Goal: Task Accomplishment & Management: Complete application form

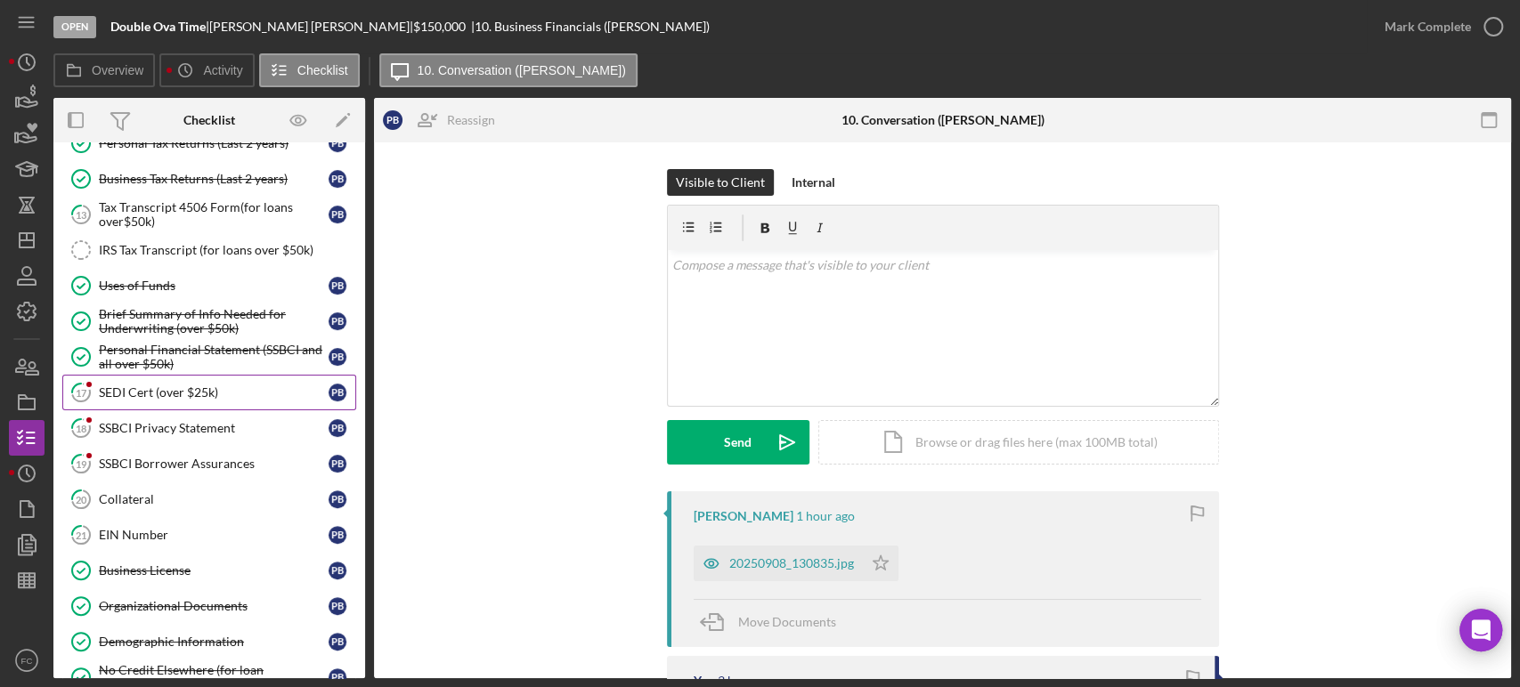
scroll to position [494, 0]
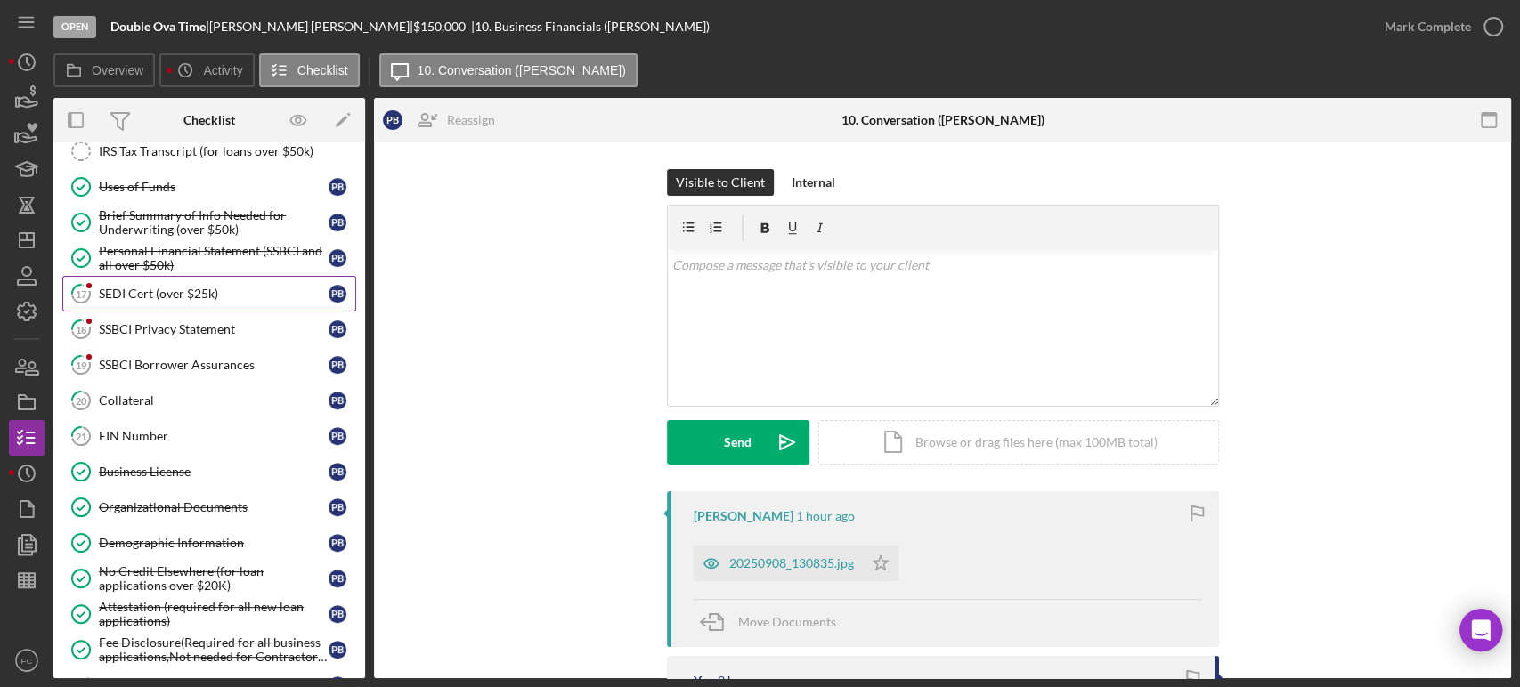
click at [149, 287] on div "SEDI Cert (over $25k)" at bounding box center [214, 294] width 230 height 14
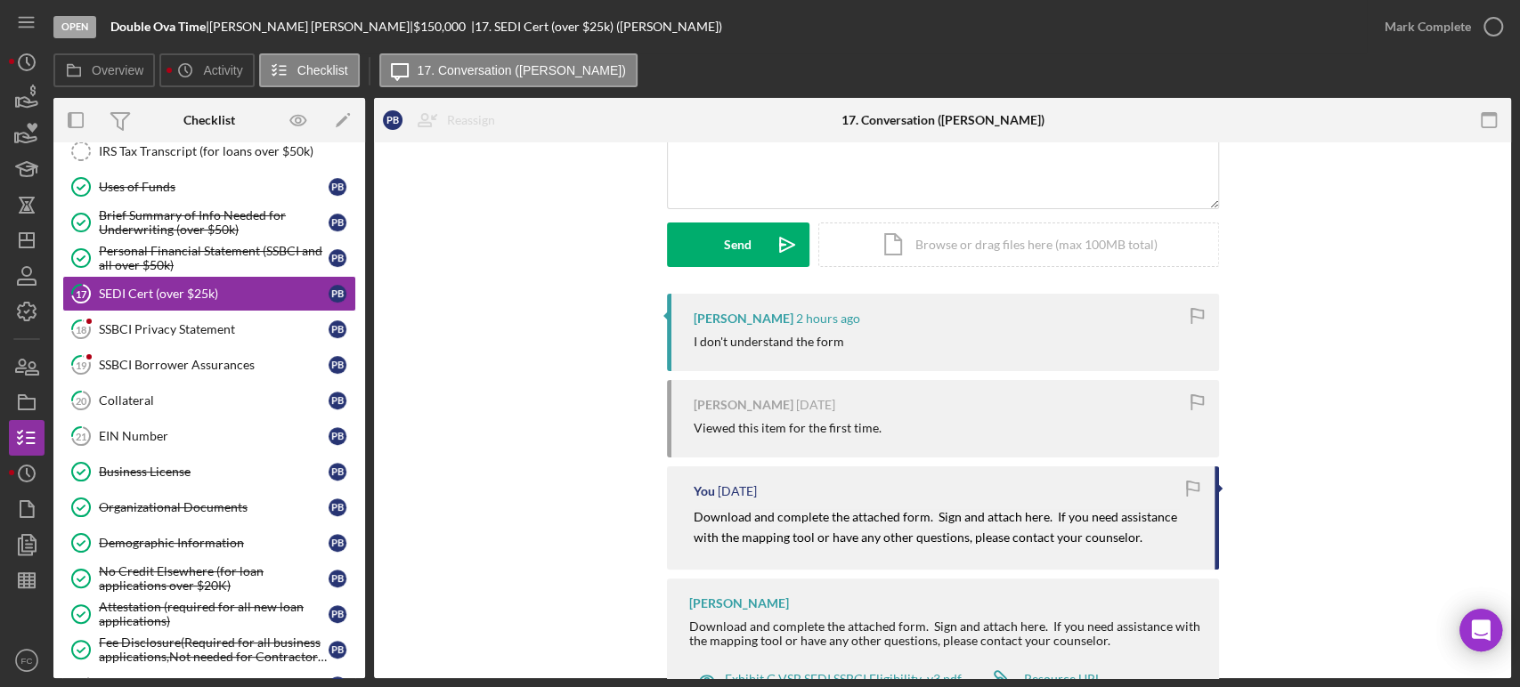
scroll to position [270, 0]
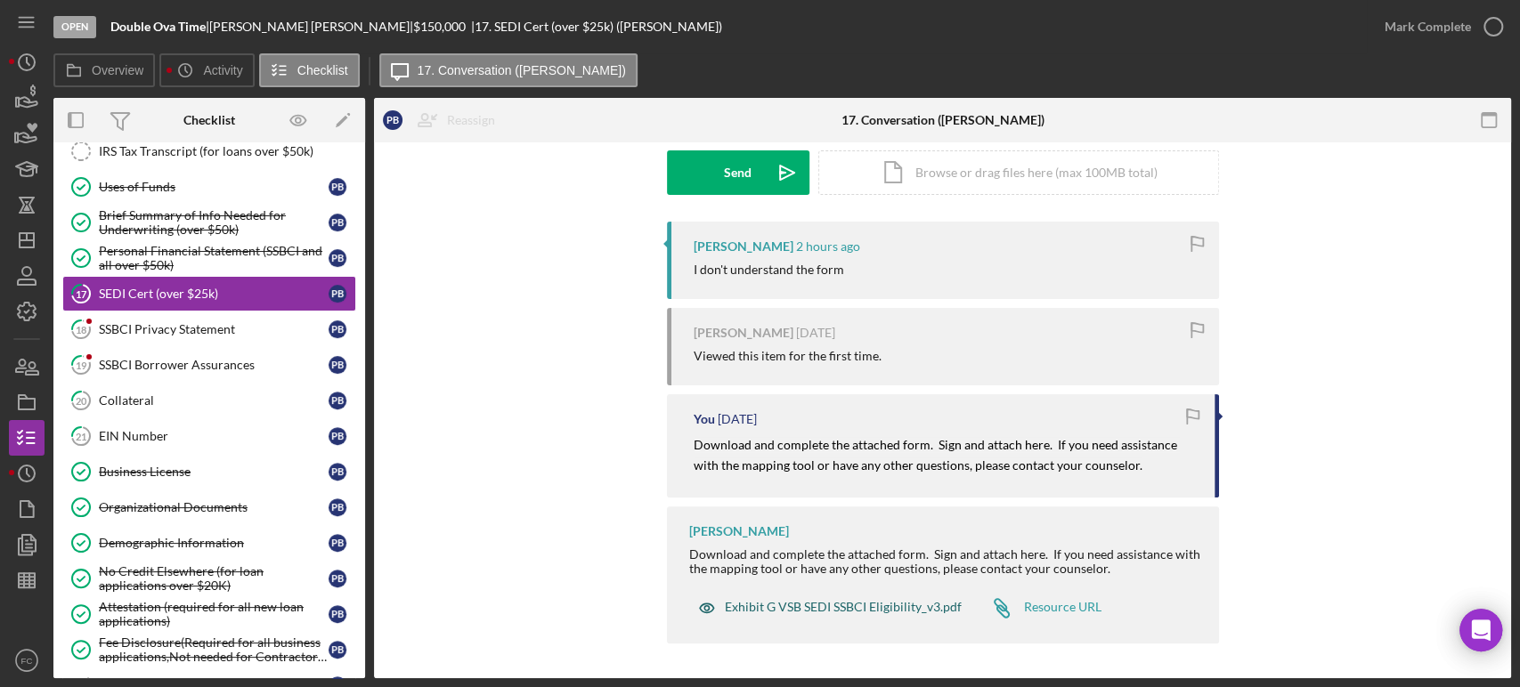
click at [826, 604] on div "Exhibit G VSB SEDI SSBCI Eligibility_v3.pdf" at bounding box center [843, 607] width 237 height 14
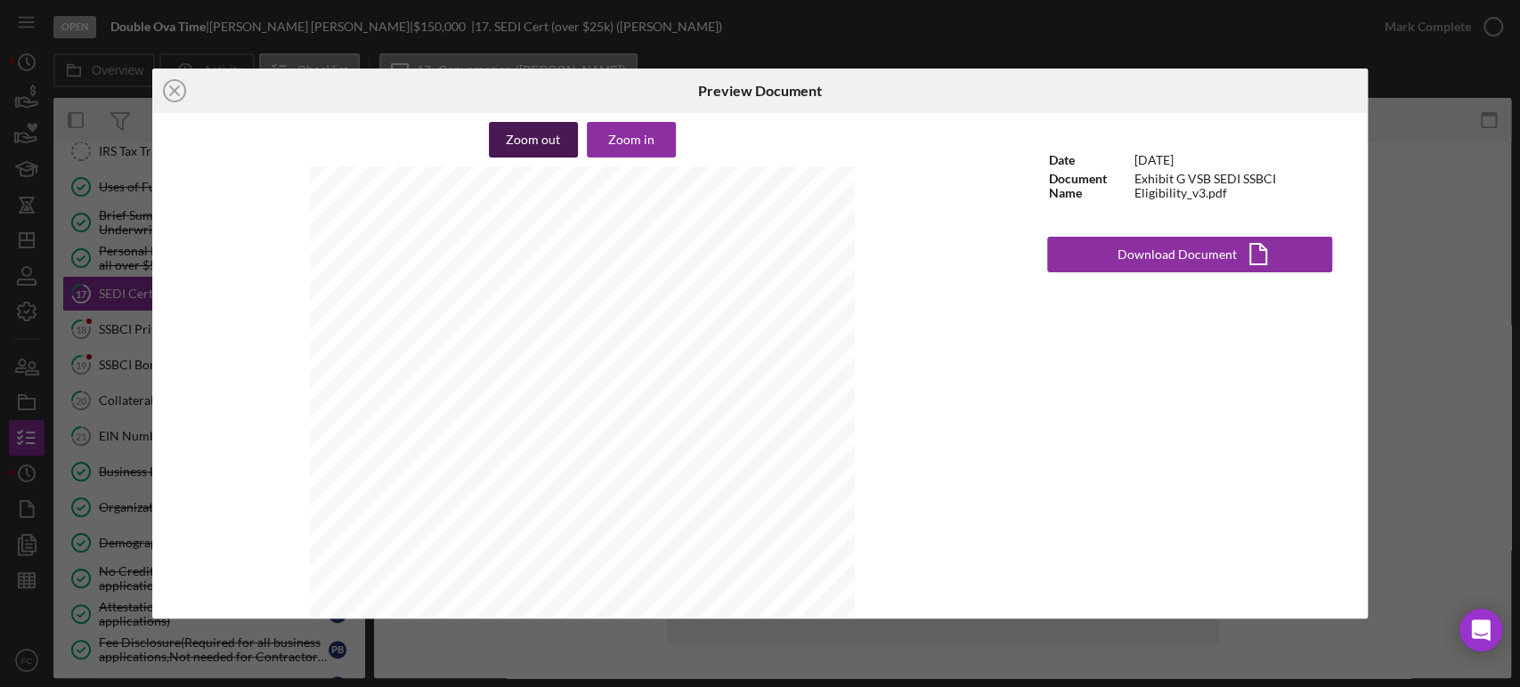
click at [544, 131] on div "Zoom out" at bounding box center [533, 140] width 54 height 36
click at [646, 142] on div "Zoom in" at bounding box center [631, 140] width 46 height 36
click at [167, 84] on icon "Icon/Close" at bounding box center [174, 91] width 45 height 45
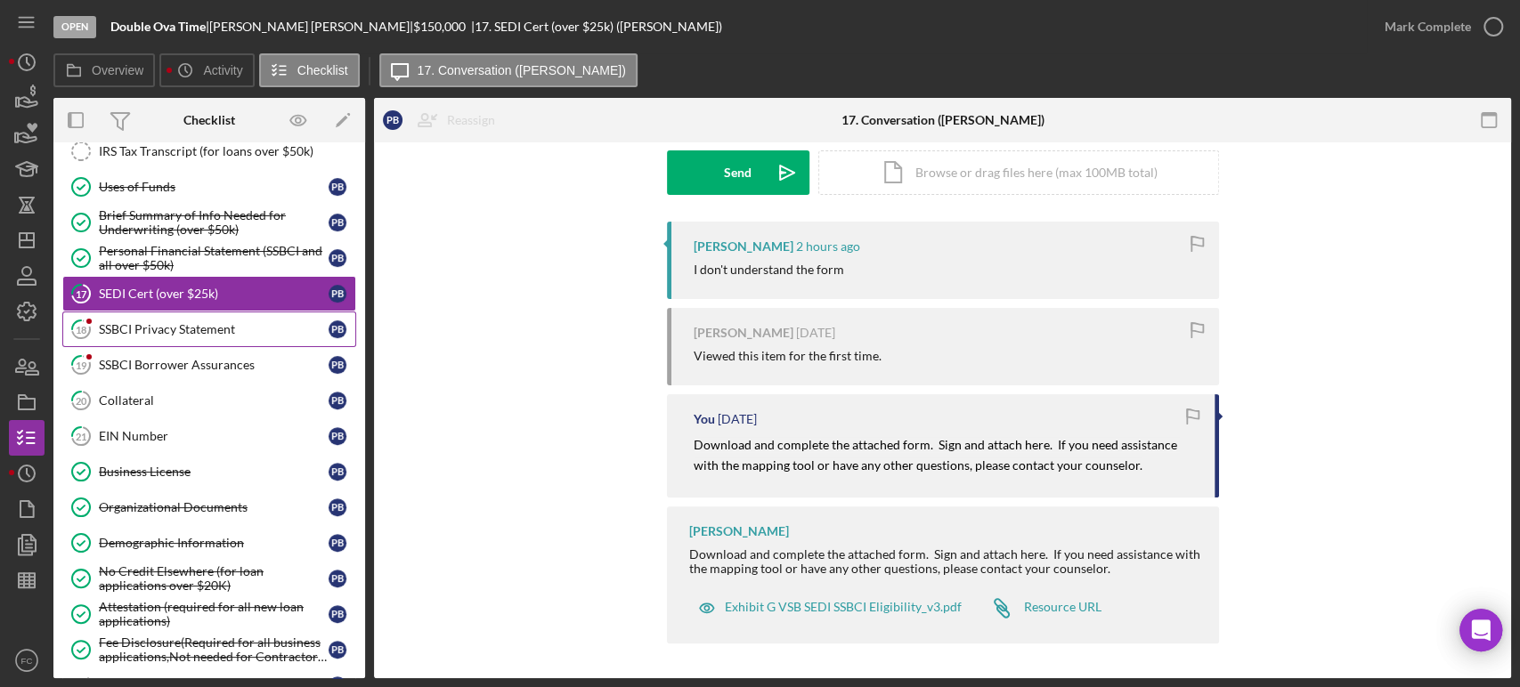
click at [121, 333] on link "18 SSBCI Privacy Statement P B" at bounding box center [209, 330] width 294 height 36
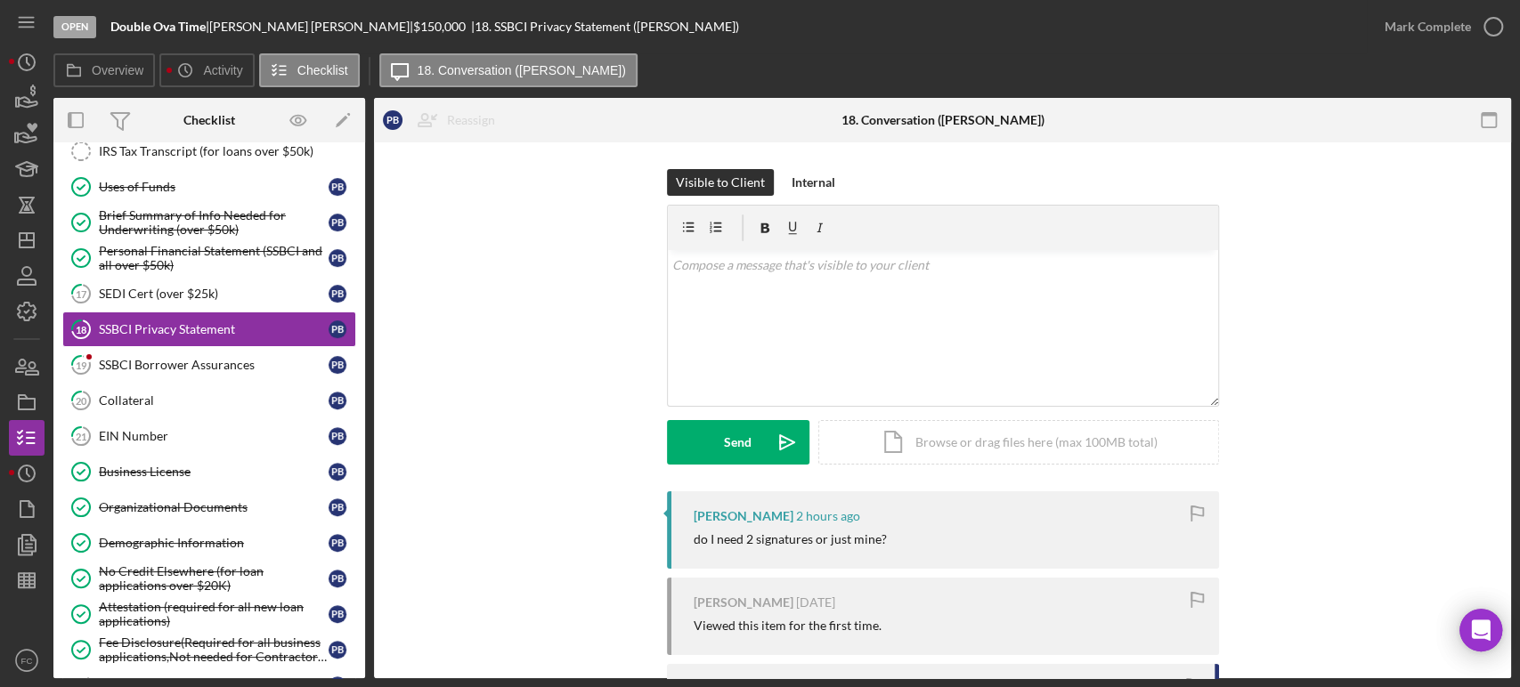
scroll to position [198, 0]
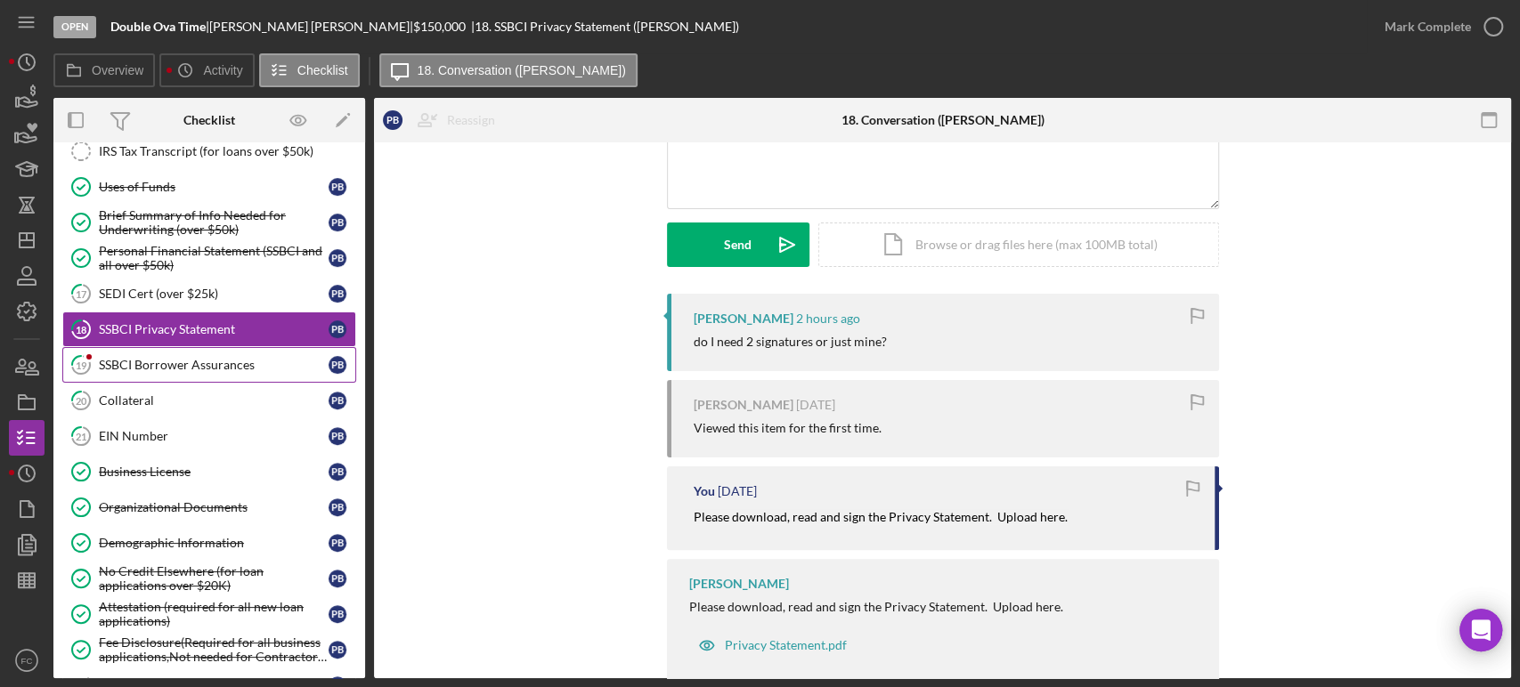
click at [196, 359] on div "SSBCI Borrower Assurances" at bounding box center [214, 365] width 230 height 14
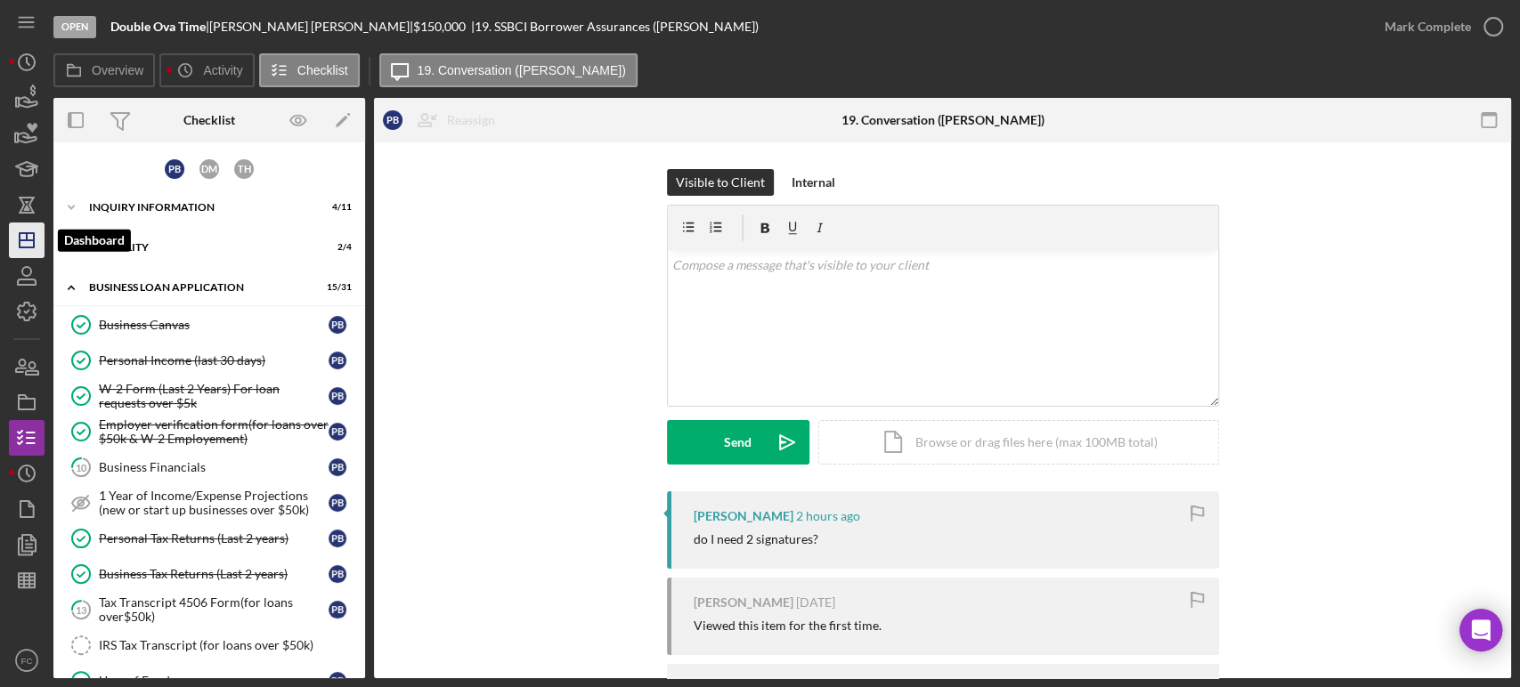
click at [20, 241] on icon "Icon/Dashboard" at bounding box center [26, 240] width 45 height 45
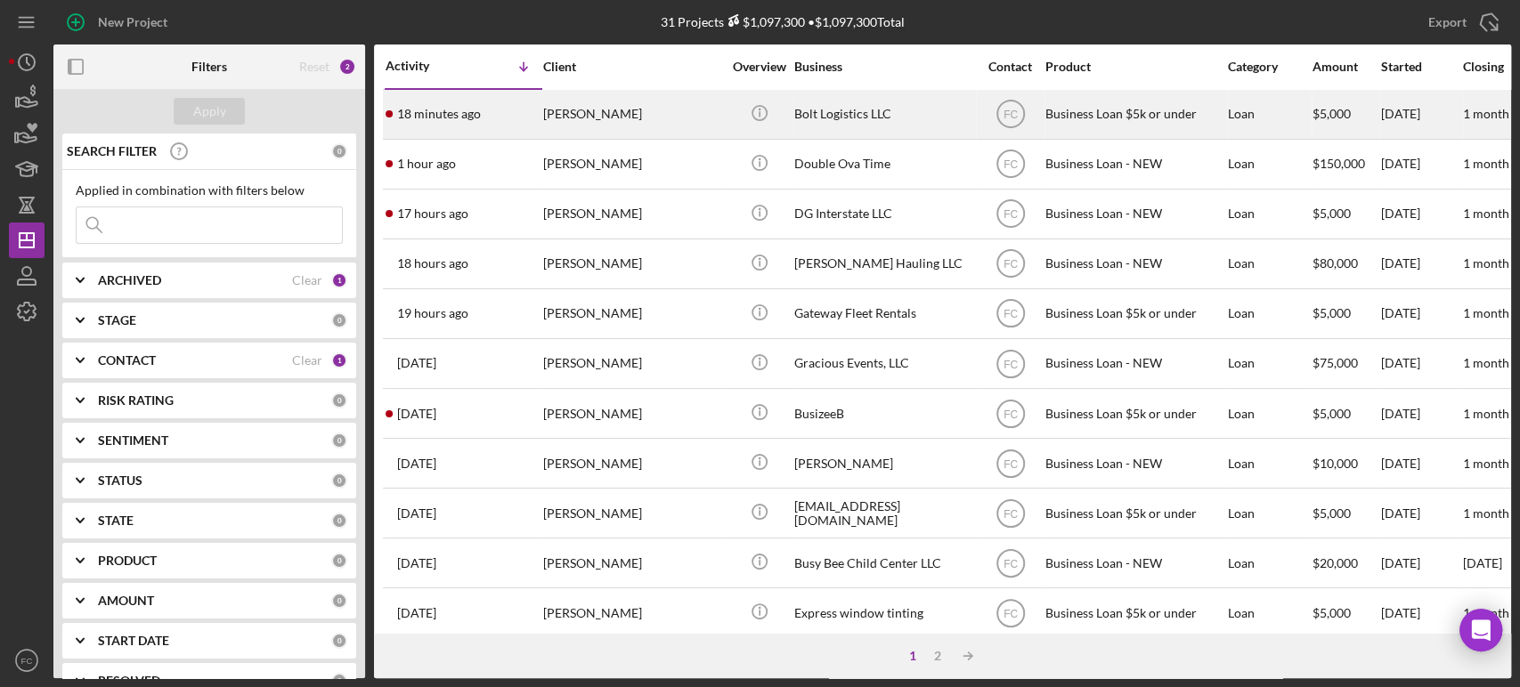
click at [474, 114] on time "18 minutes ago" at bounding box center [439, 114] width 84 height 14
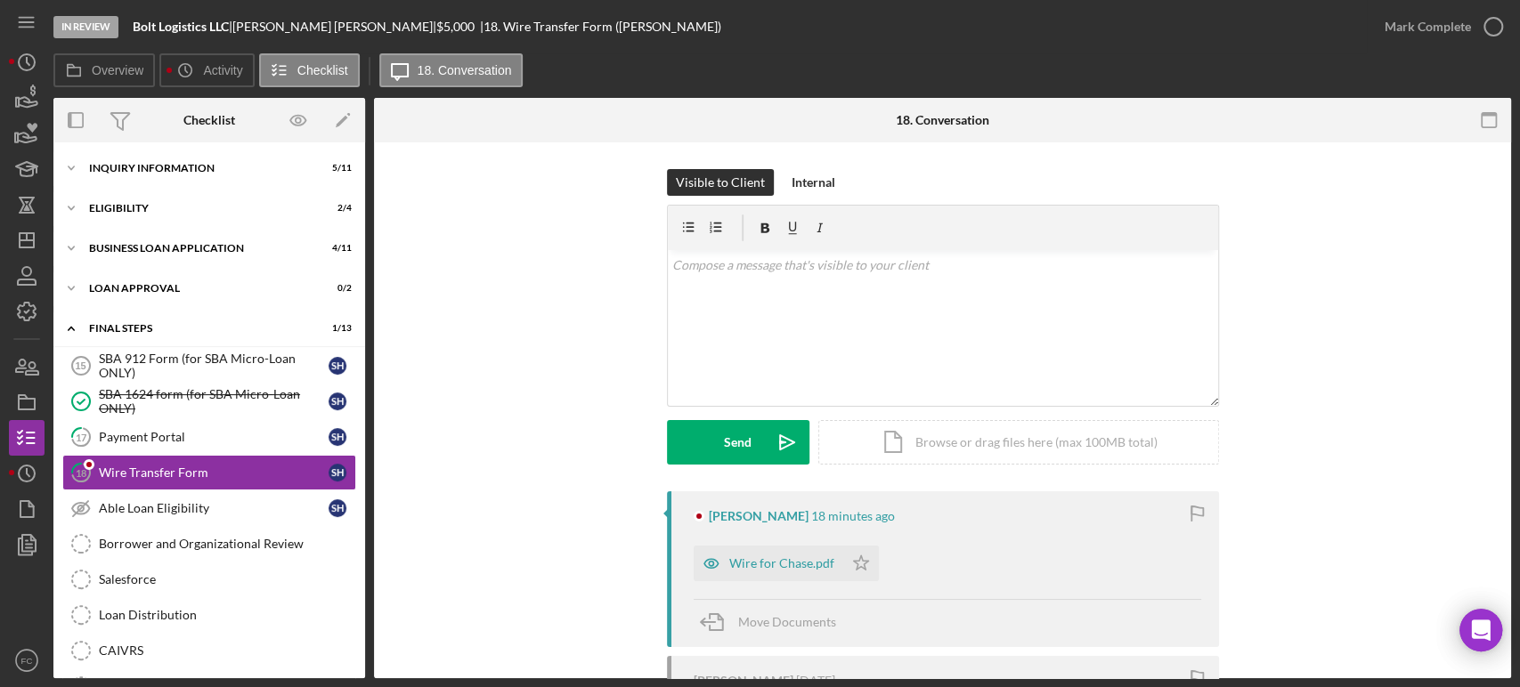
scroll to position [60, 0]
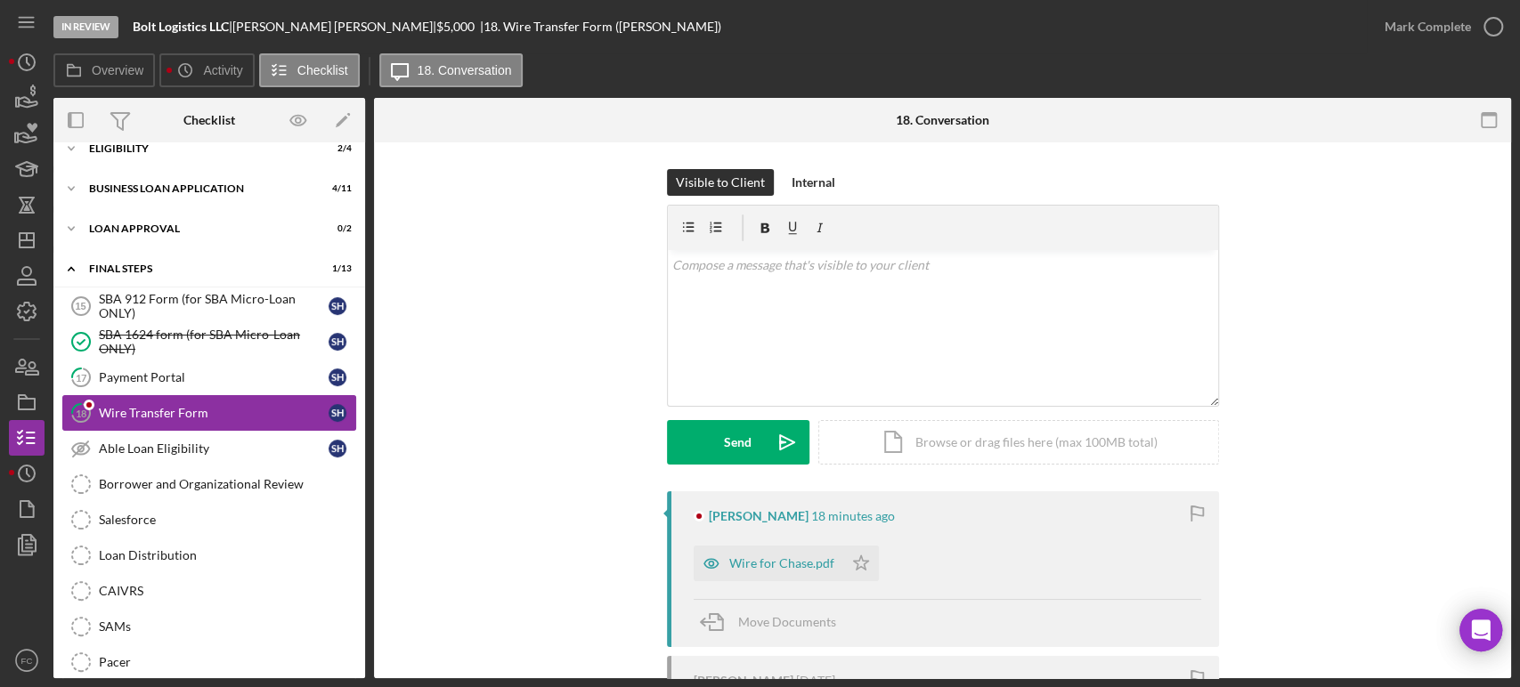
click at [131, 407] on div "Wire Transfer Form" at bounding box center [214, 413] width 230 height 14
click at [855, 568] on icon "Icon/Star" at bounding box center [861, 564] width 36 height 36
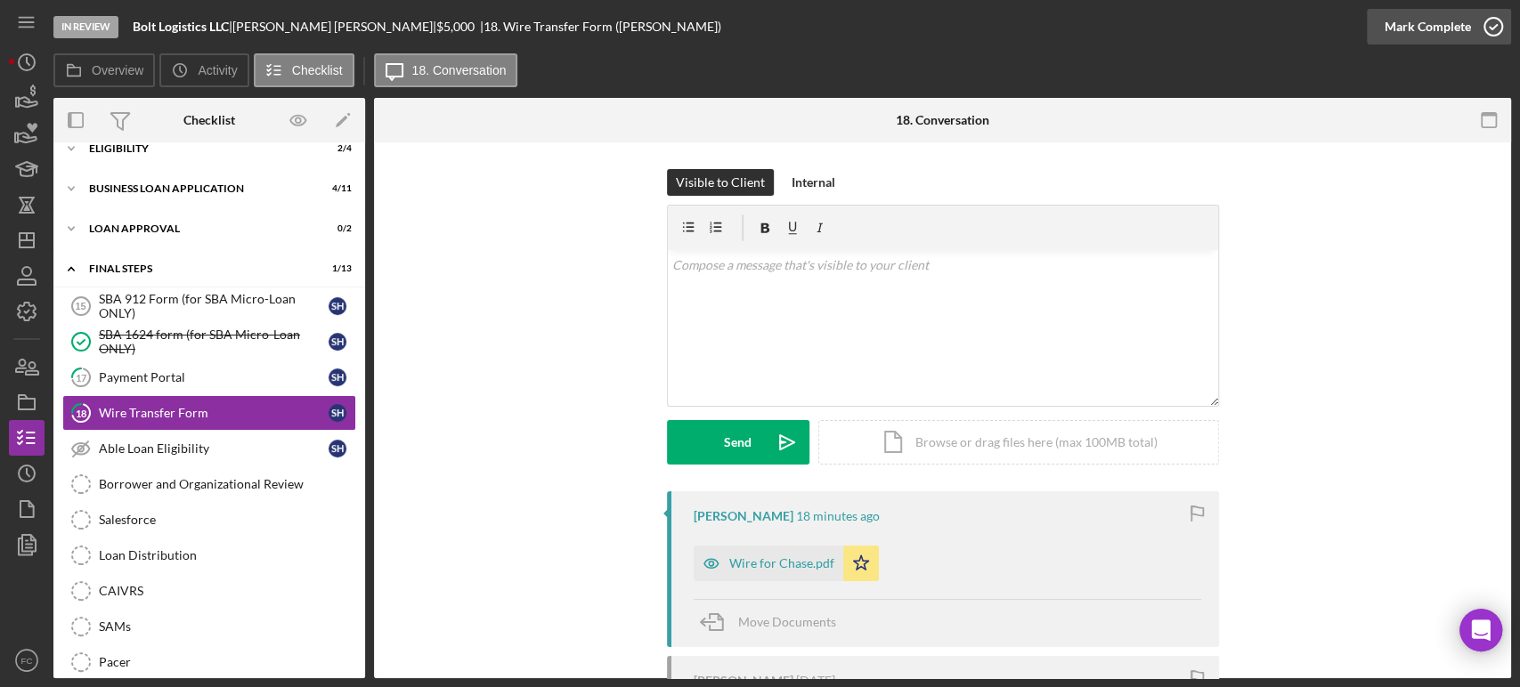
click at [1495, 27] on icon "button" at bounding box center [1493, 26] width 45 height 45
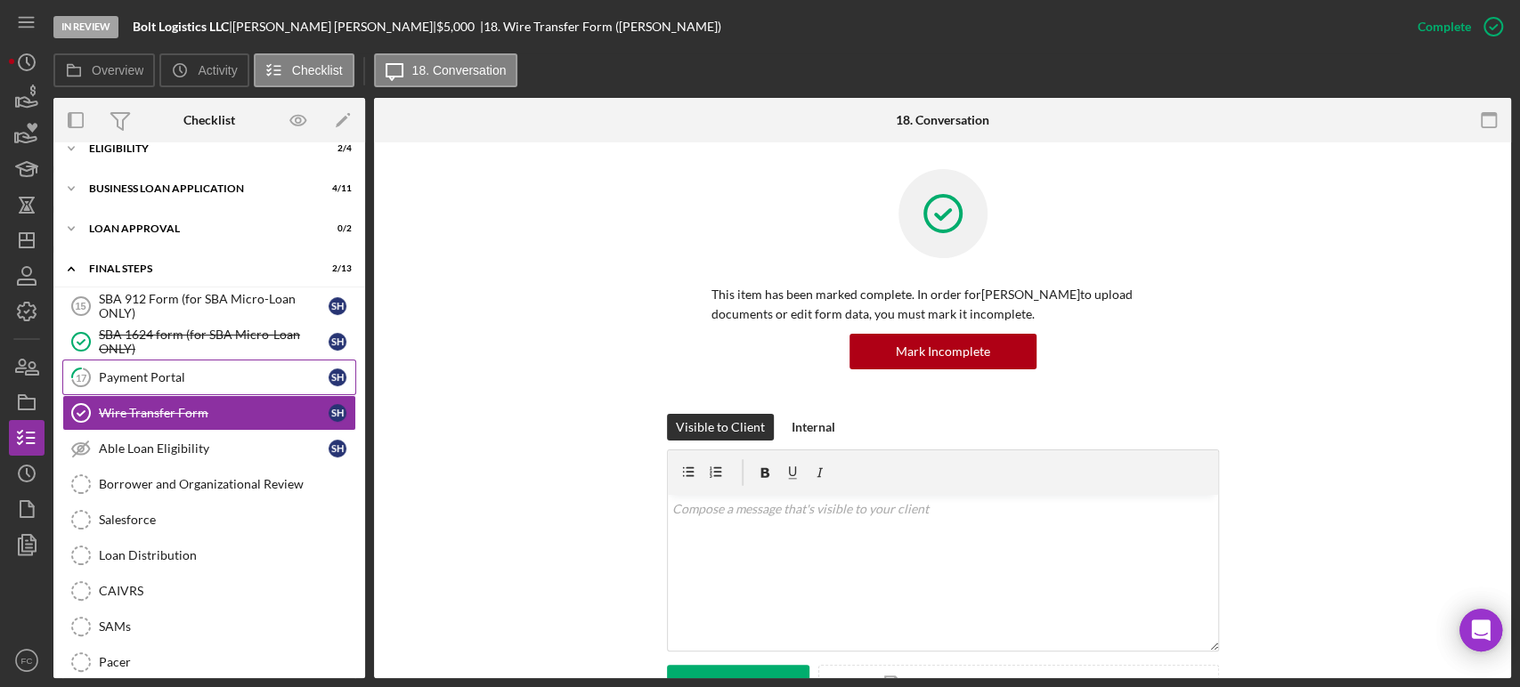
click at [214, 373] on div "Payment Portal" at bounding box center [214, 377] width 230 height 14
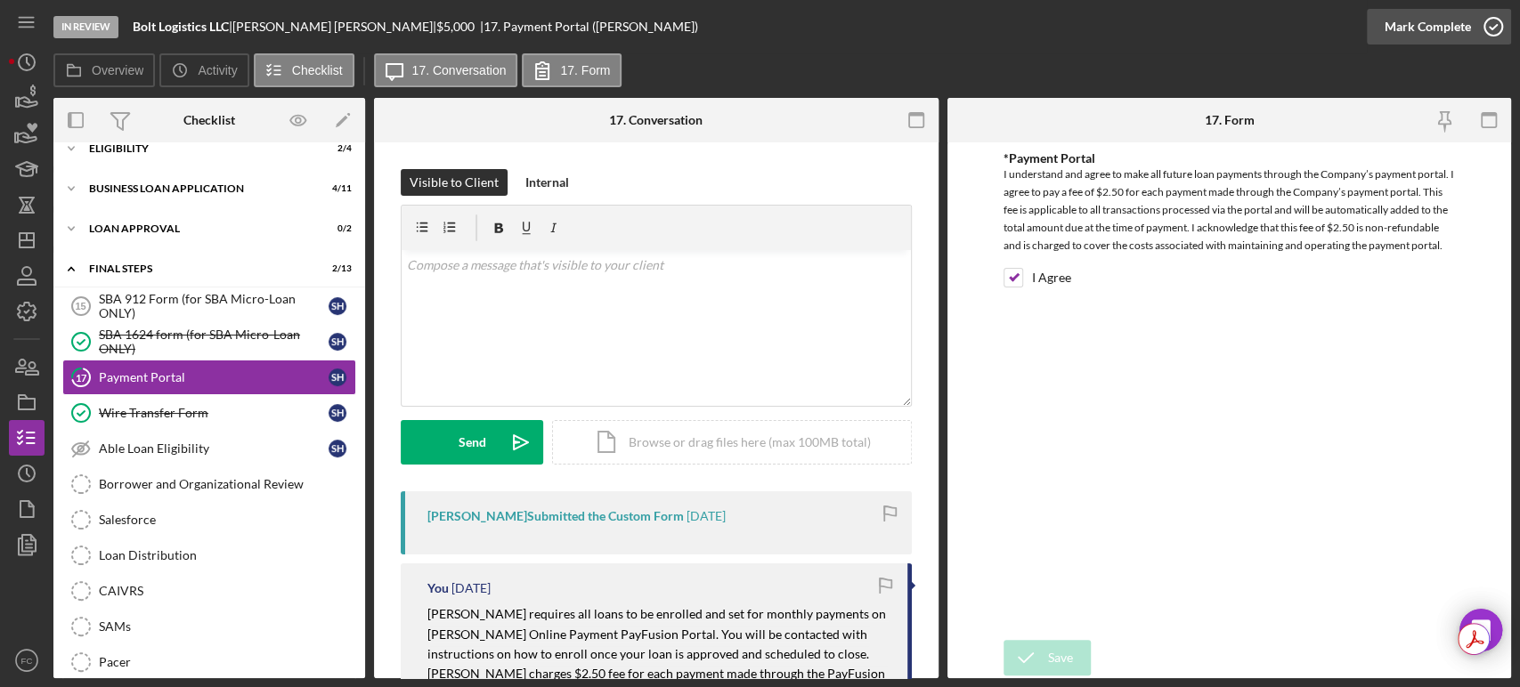
click at [1493, 20] on icon "button" at bounding box center [1493, 26] width 45 height 45
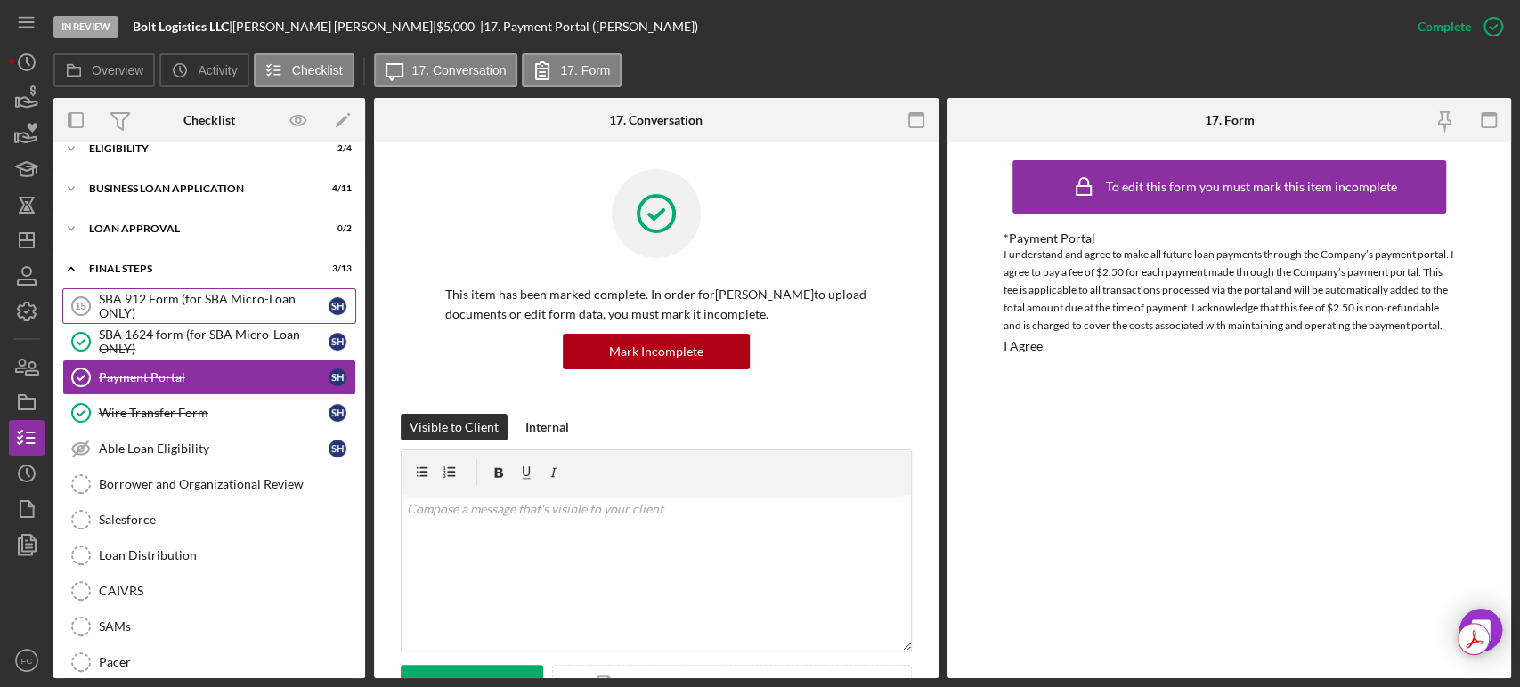
click at [137, 307] on div "SBA 912 Form (for SBA Micro-Loan ONLY)" at bounding box center [214, 306] width 230 height 28
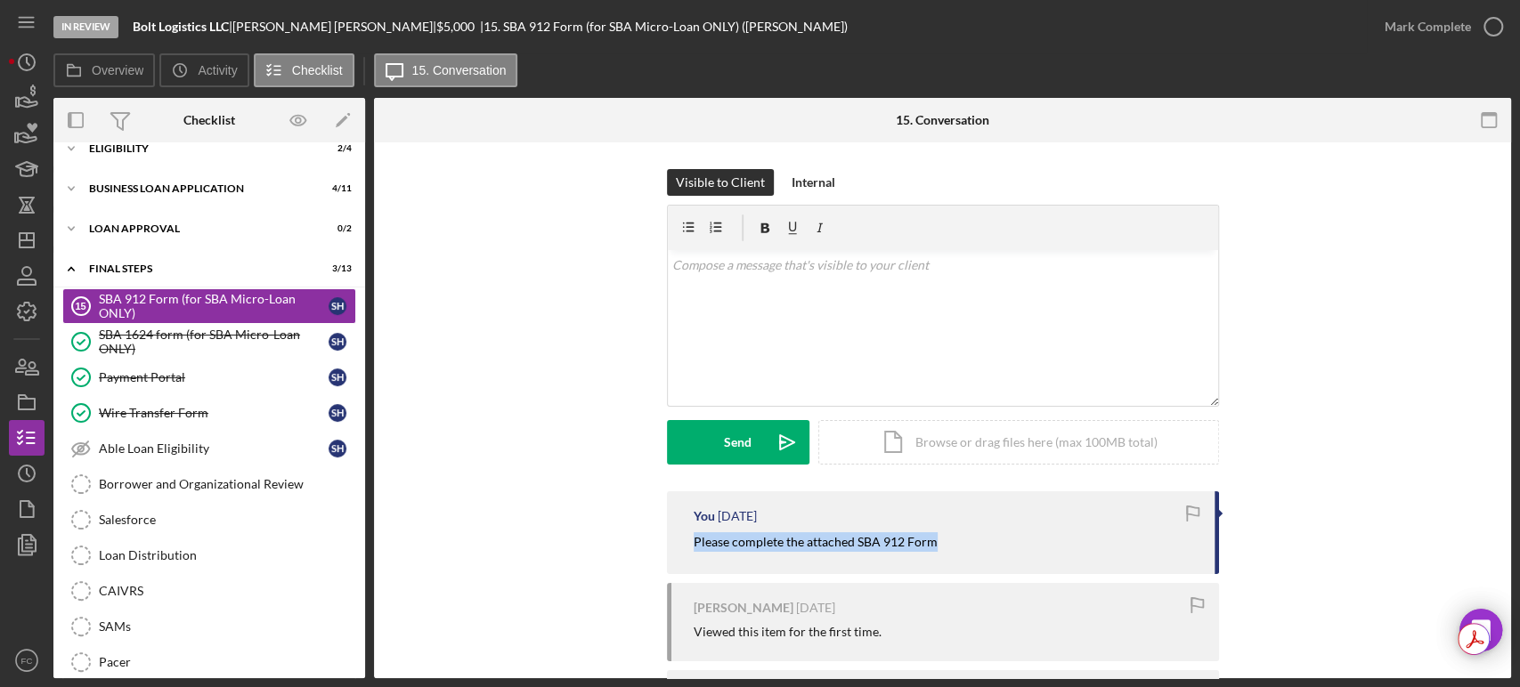
drag, startPoint x: 686, startPoint y: 542, endPoint x: 947, endPoint y: 532, distance: 261.9
click at [947, 532] on div "You [DATE] Please complete the attached SBA 912 Form" at bounding box center [943, 532] width 552 height 83
copy mark "Please complete the attached SBA 912 Form"
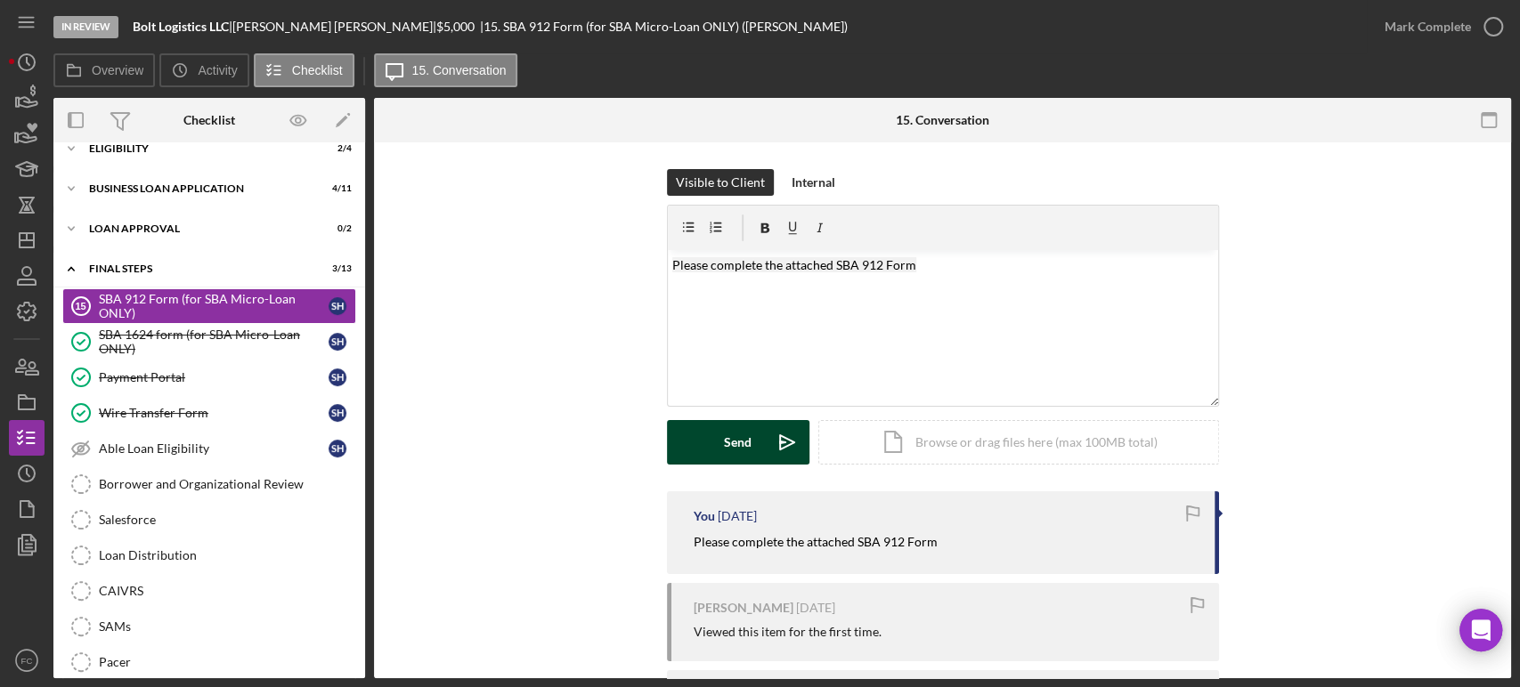
click at [717, 447] on button "Send Icon/icon-invite-send" at bounding box center [738, 442] width 142 height 45
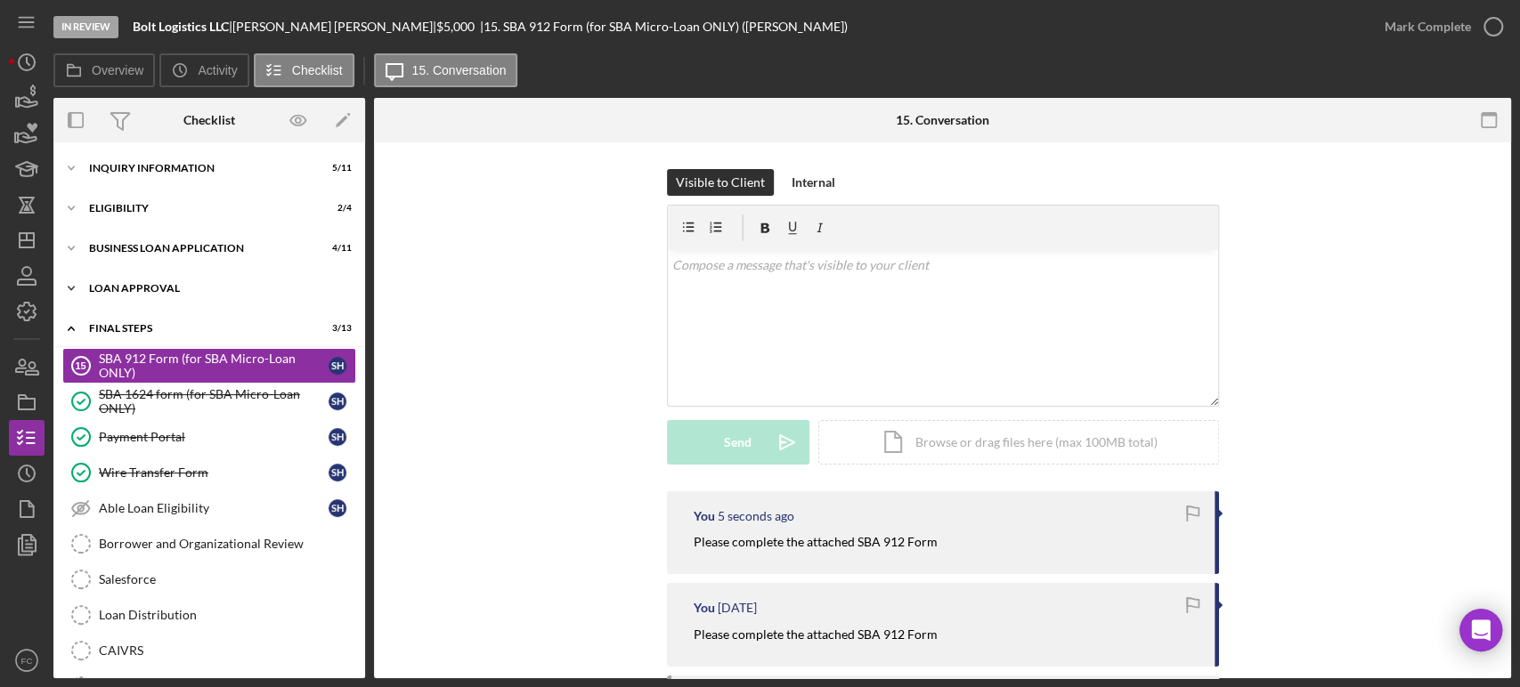
click at [128, 294] on div "Icon/Expander Loan Approval 0 / 2" at bounding box center [209, 289] width 312 height 36
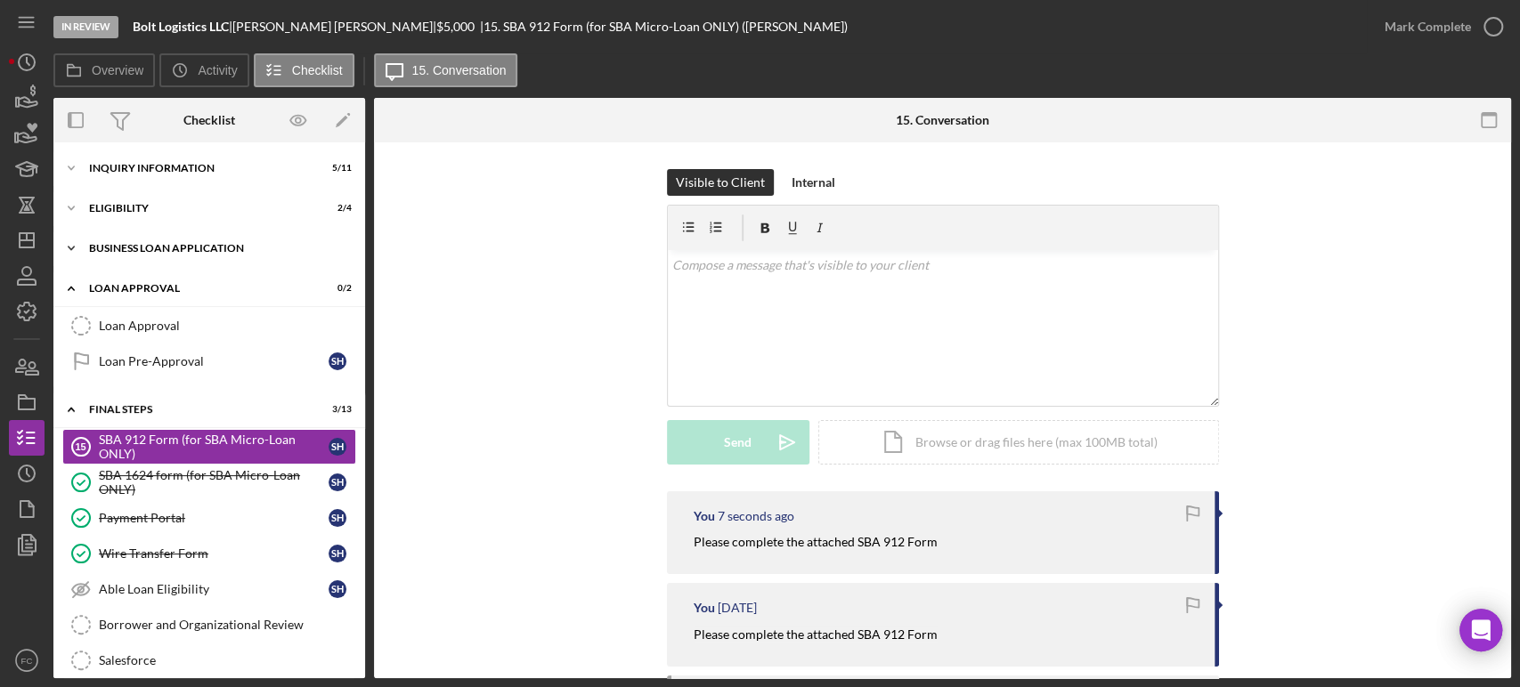
click at [110, 251] on div "BUSINESS LOAN APPLICATION" at bounding box center [216, 248] width 254 height 11
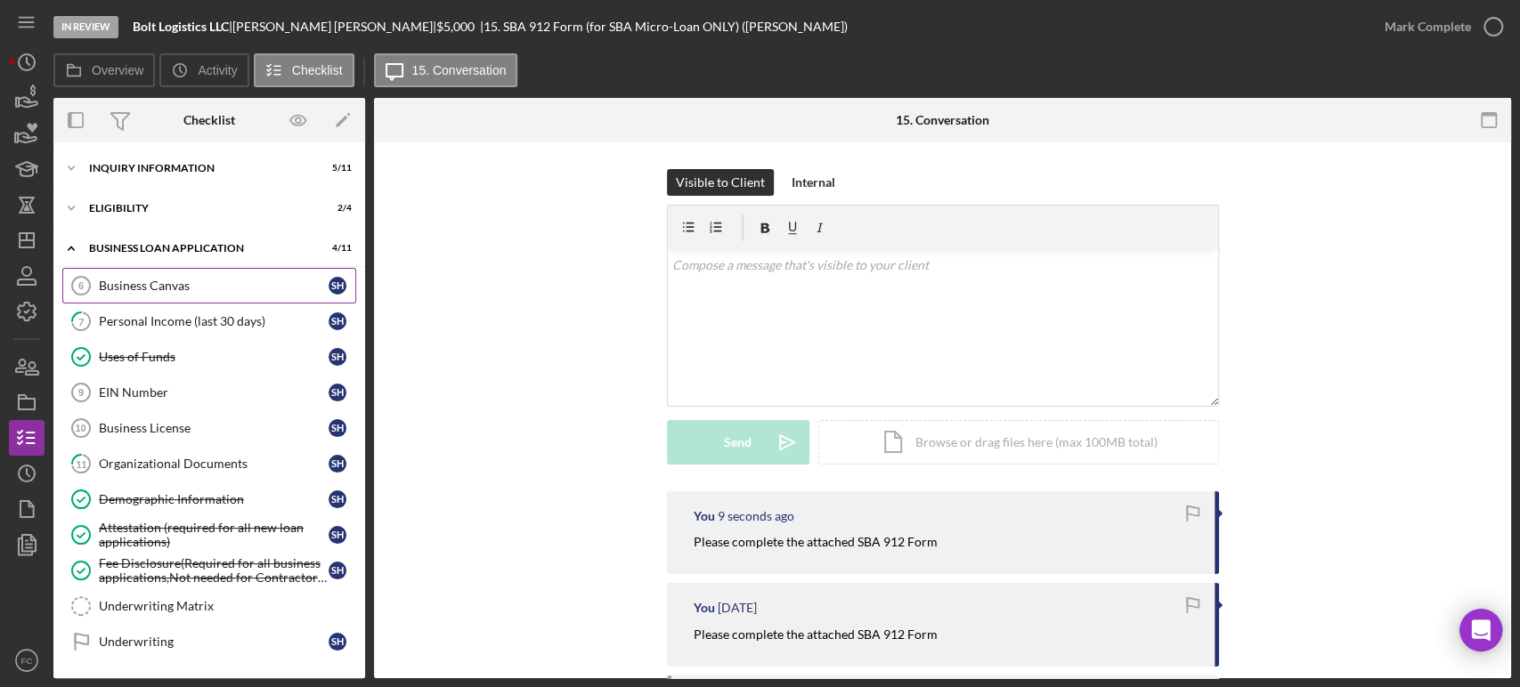
click at [117, 283] on div "Business Canvas" at bounding box center [214, 286] width 230 height 14
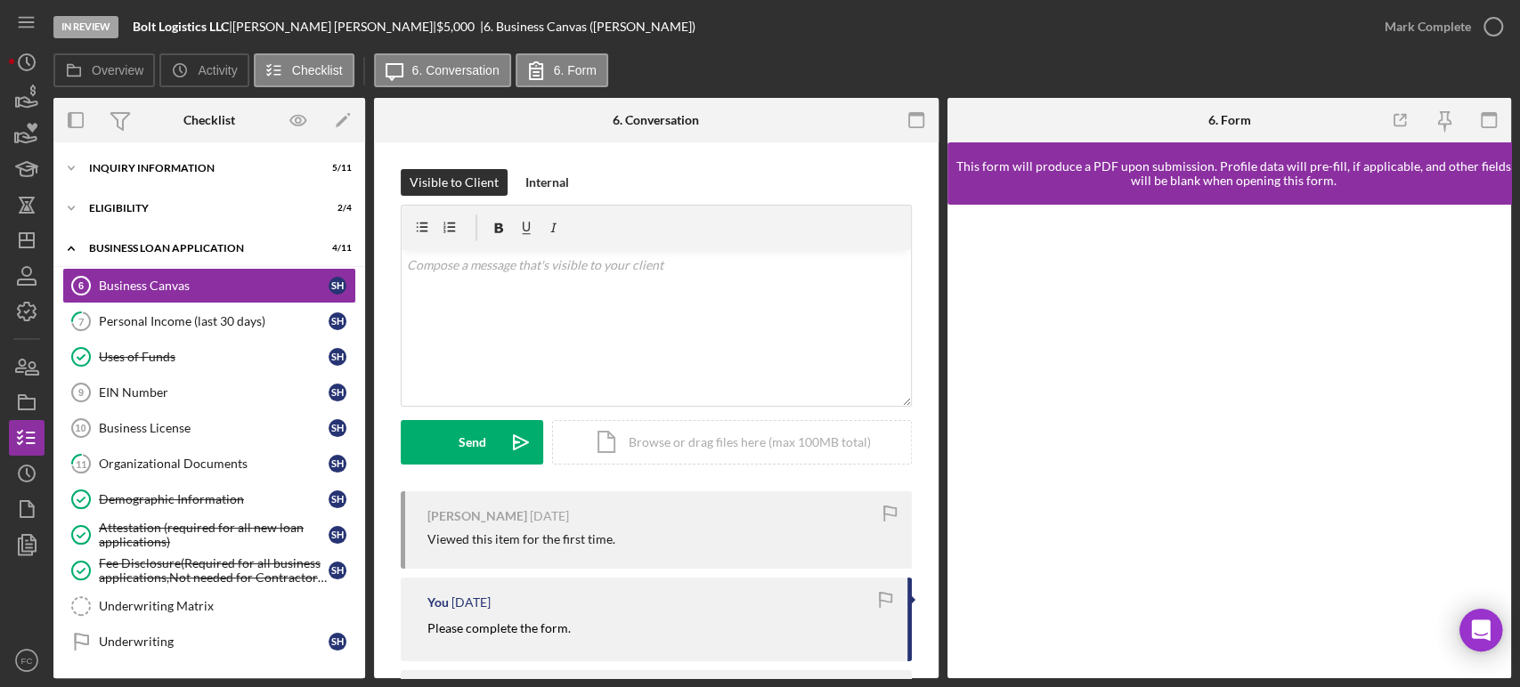
drag, startPoint x: 413, startPoint y: 620, endPoint x: 675, endPoint y: 626, distance: 261.8
click at [669, 627] on div "You [DATE] Please complete the form." at bounding box center [656, 619] width 511 height 83
copy mark "Please complete the form."
click at [450, 451] on button "Send Icon/icon-invite-send" at bounding box center [472, 442] width 142 height 45
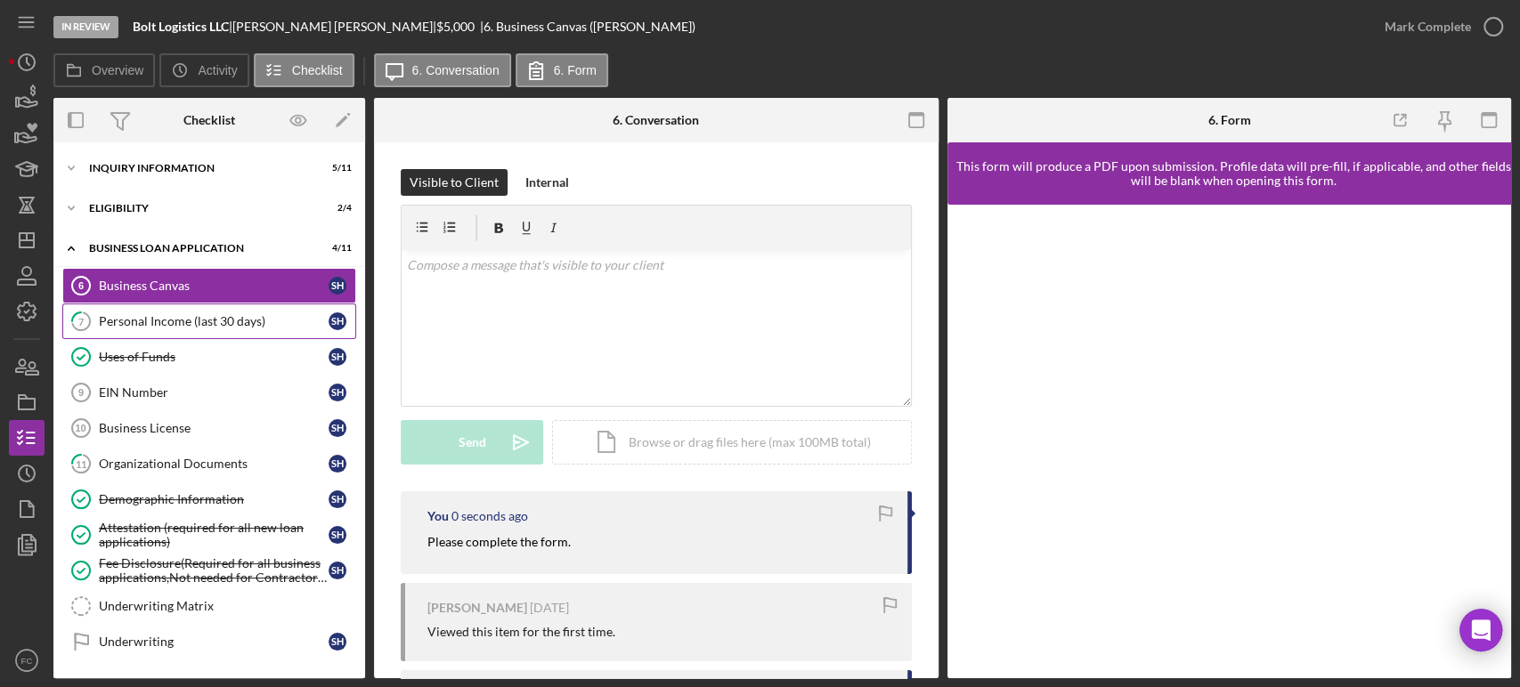
click at [142, 319] on div "Personal Income (last 30 days)" at bounding box center [214, 321] width 230 height 14
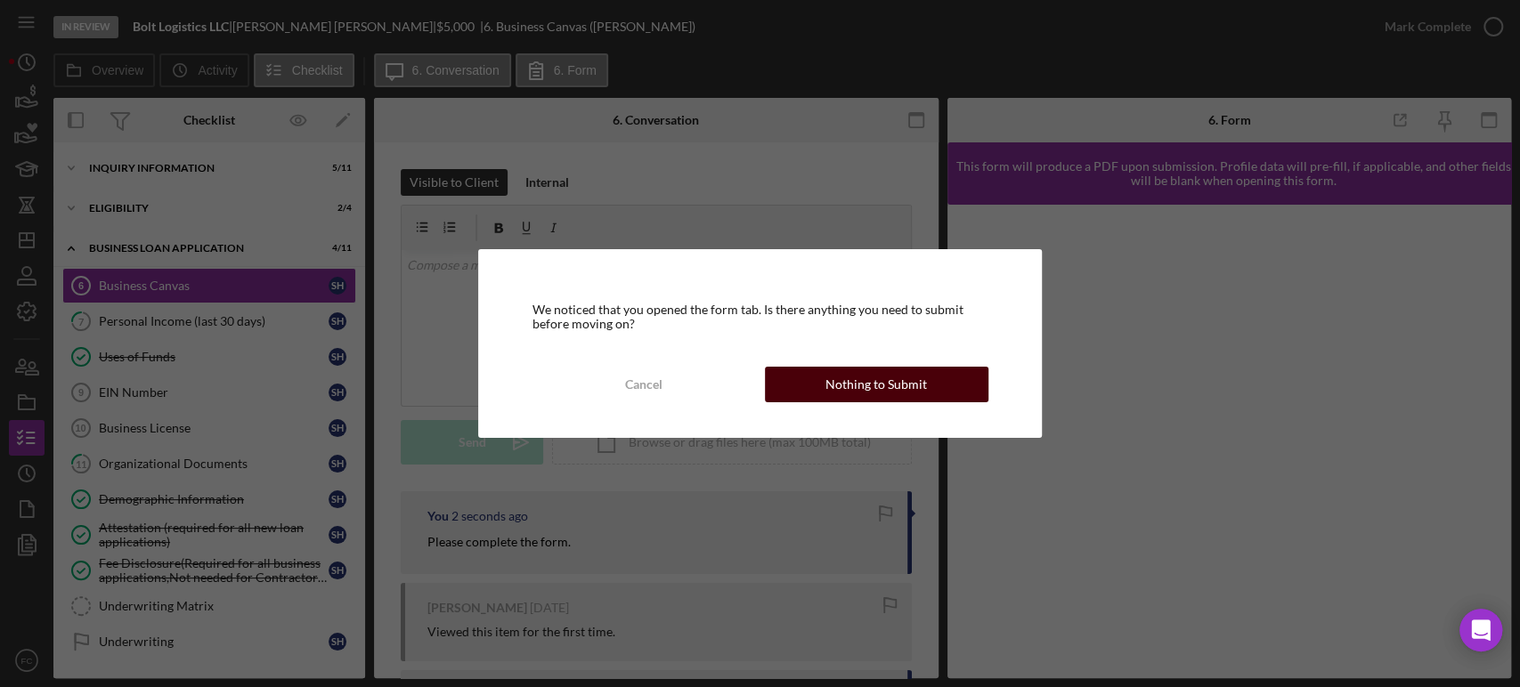
click at [824, 387] on button "Nothing to Submit" at bounding box center [876, 385] width 223 height 36
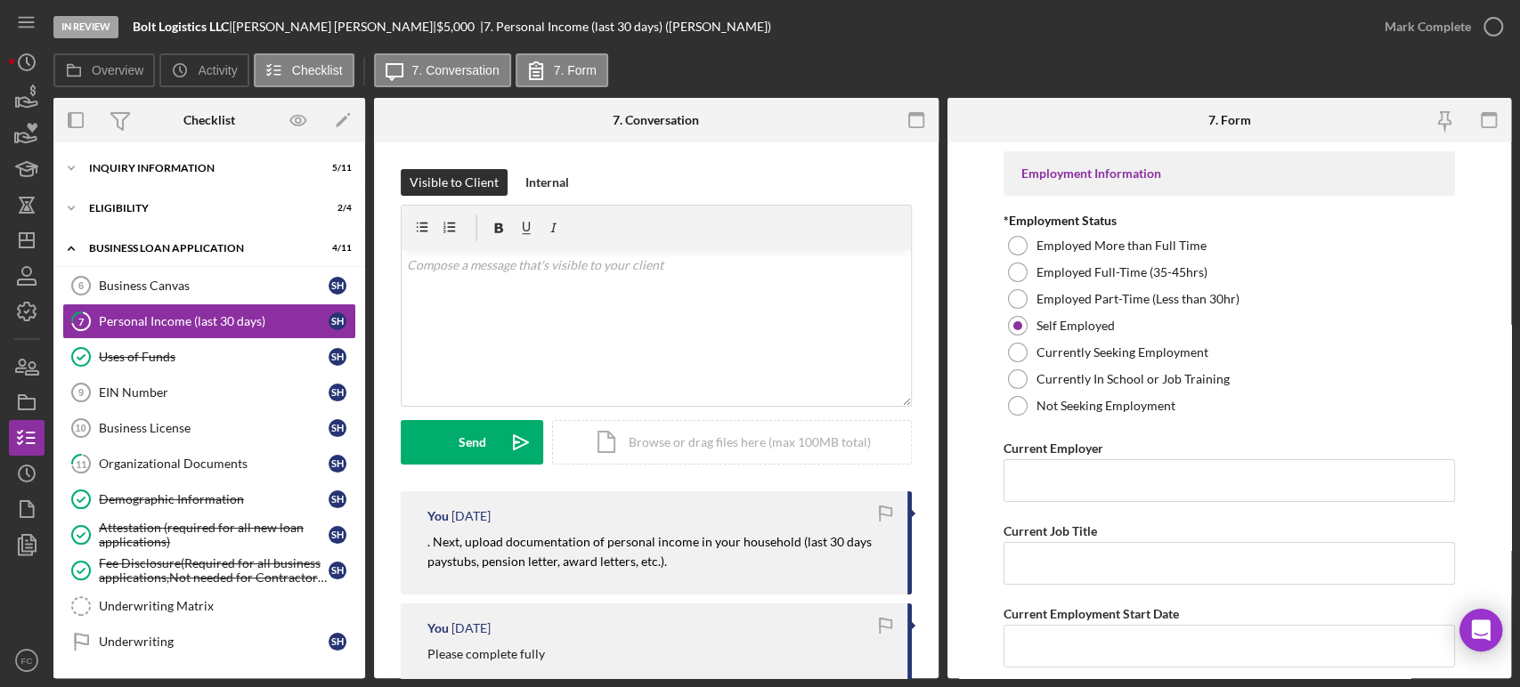
drag, startPoint x: 413, startPoint y: 546, endPoint x: 787, endPoint y: 554, distance: 374.0
click at [801, 562] on div "You [DATE] . Next, upload documentation of personal income in your household (l…" at bounding box center [656, 542] width 511 height 103
copy mark ". Next, upload documentation of personal income in your household (last 30 days…"
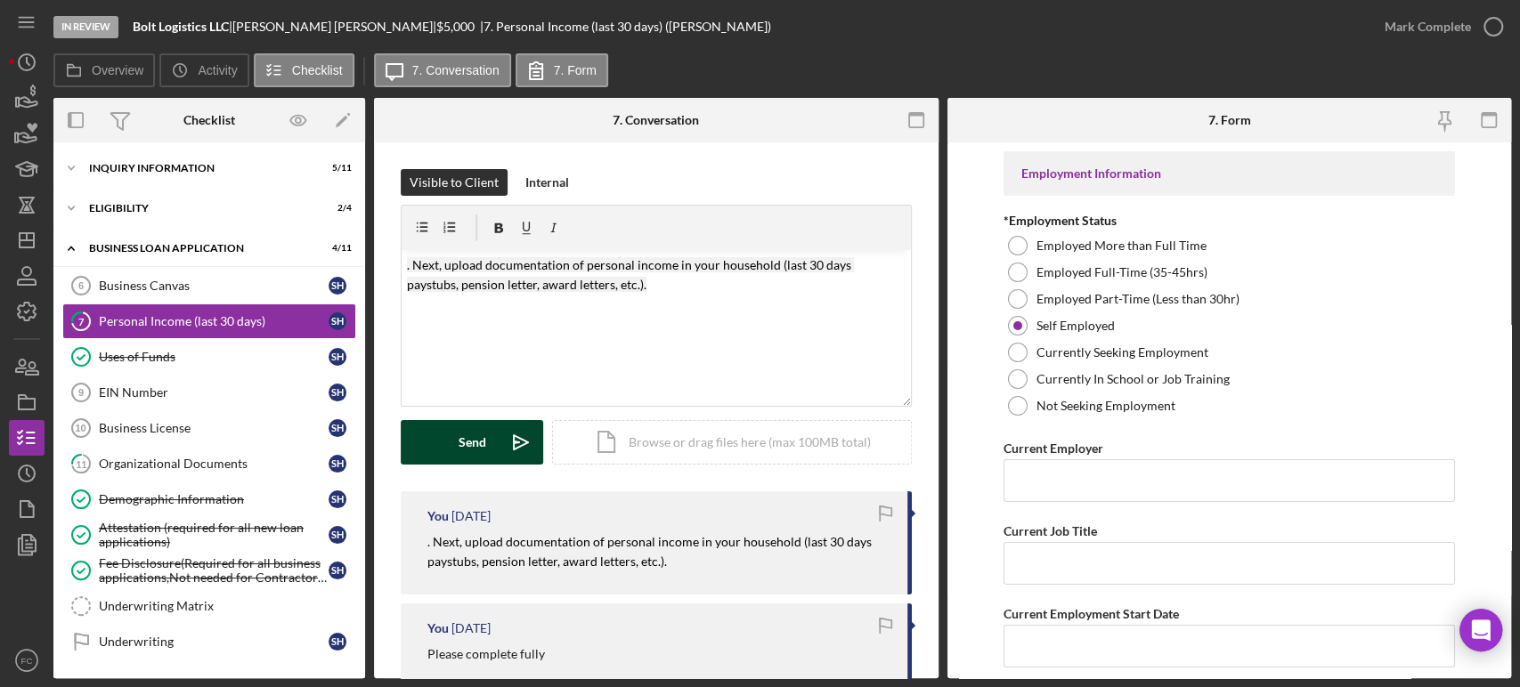
click at [435, 450] on button "Send Icon/icon-invite-send" at bounding box center [472, 442] width 142 height 45
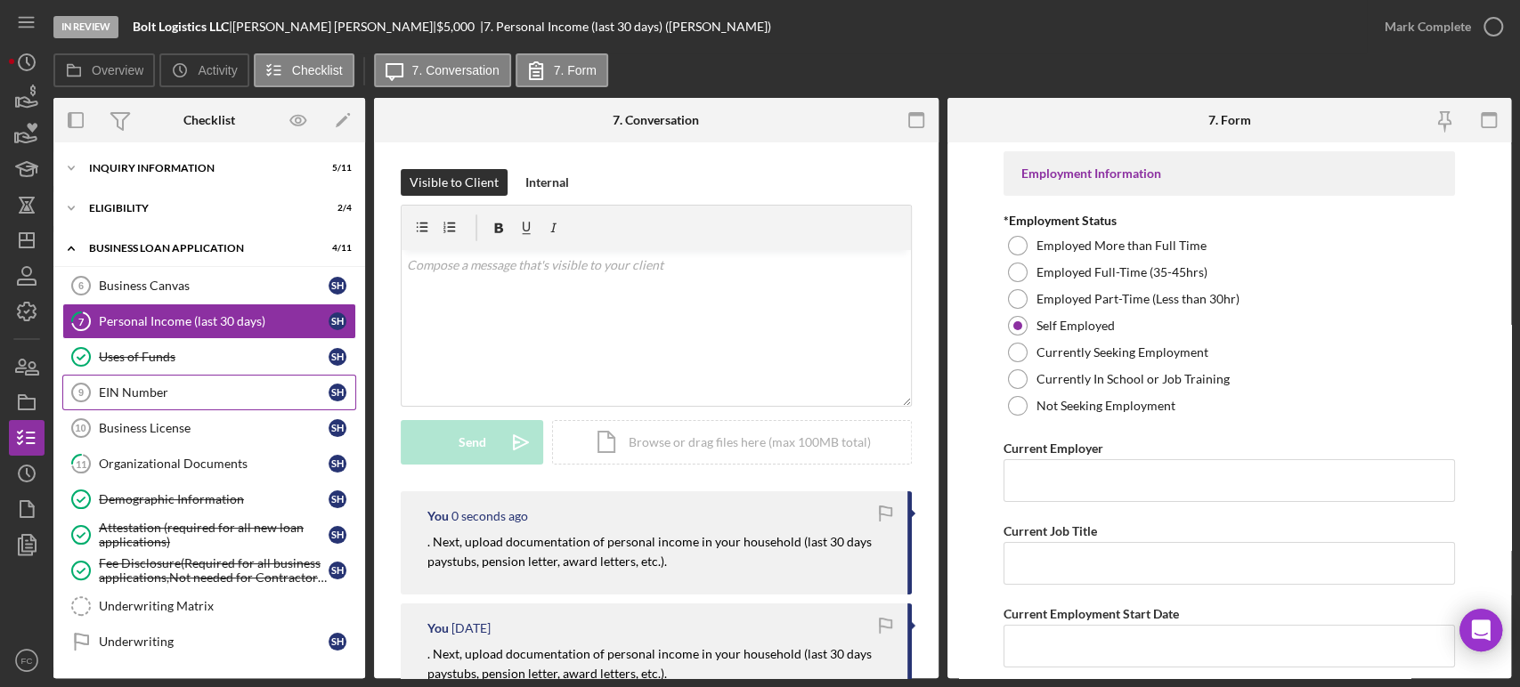
click at [179, 396] on link "EIN Number 9 EIN Number S H" at bounding box center [209, 393] width 294 height 36
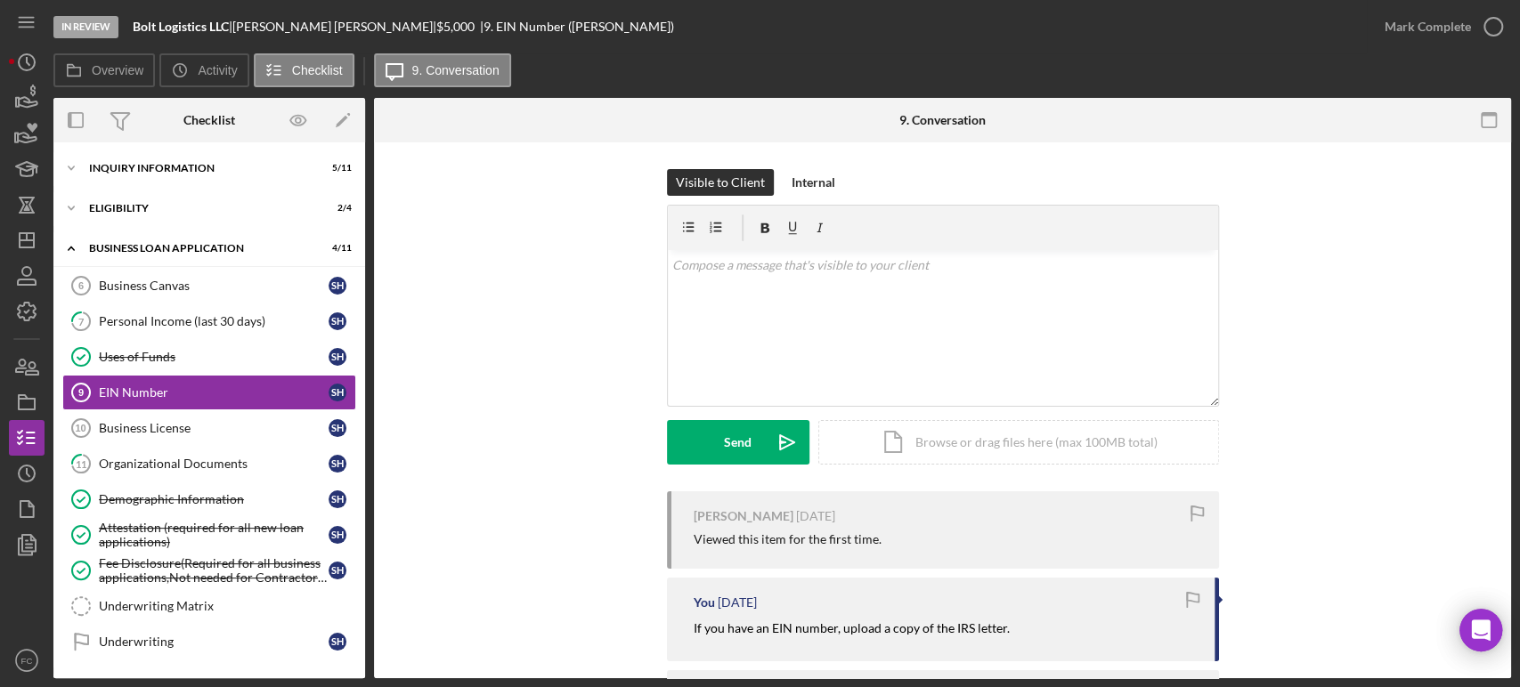
drag, startPoint x: 690, startPoint y: 630, endPoint x: 1022, endPoint y: 626, distance: 332.1
click at [1026, 628] on div "You [DATE] If you have an EIN number, upload a copy of the IRS letter." at bounding box center [943, 619] width 552 height 83
copy mark "If you have an EIN number, upload a copy of the IRS letter."
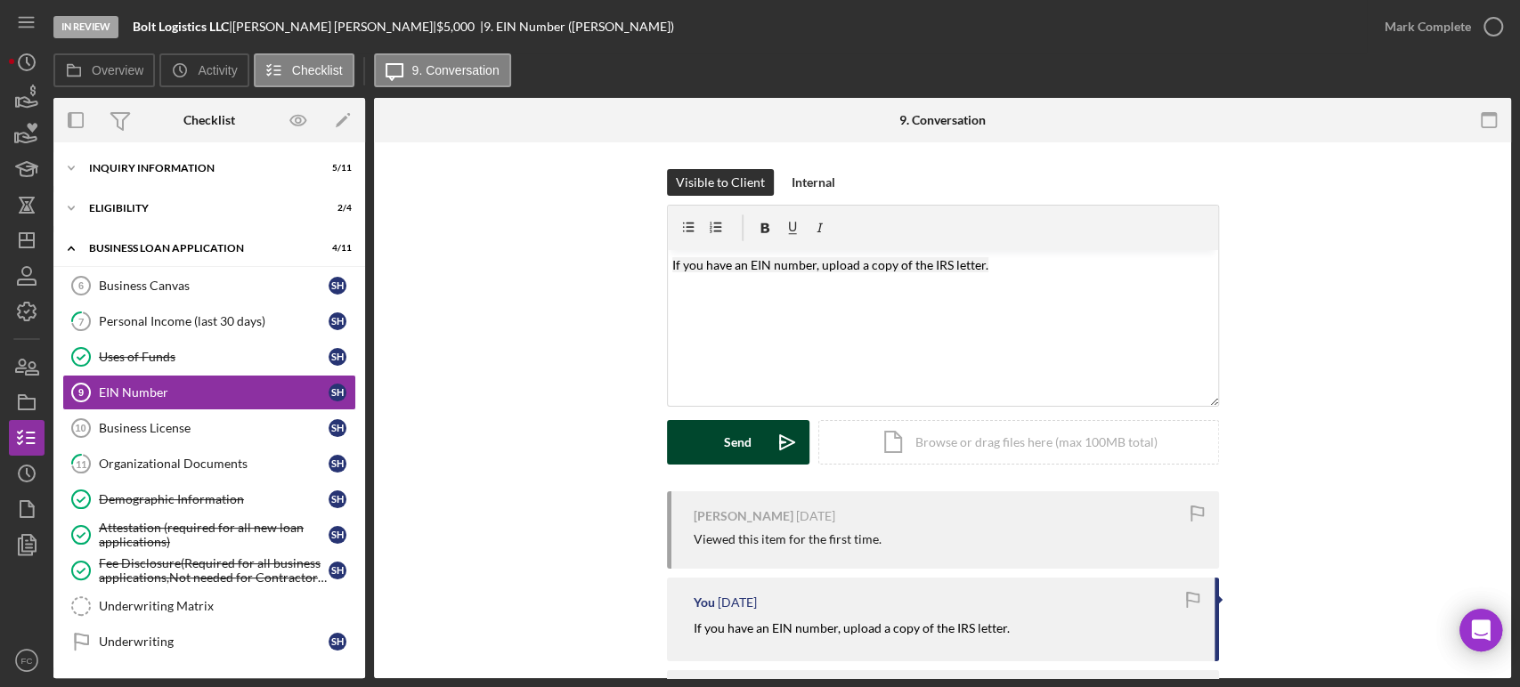
click at [757, 441] on button "Send Icon/icon-invite-send" at bounding box center [738, 442] width 142 height 45
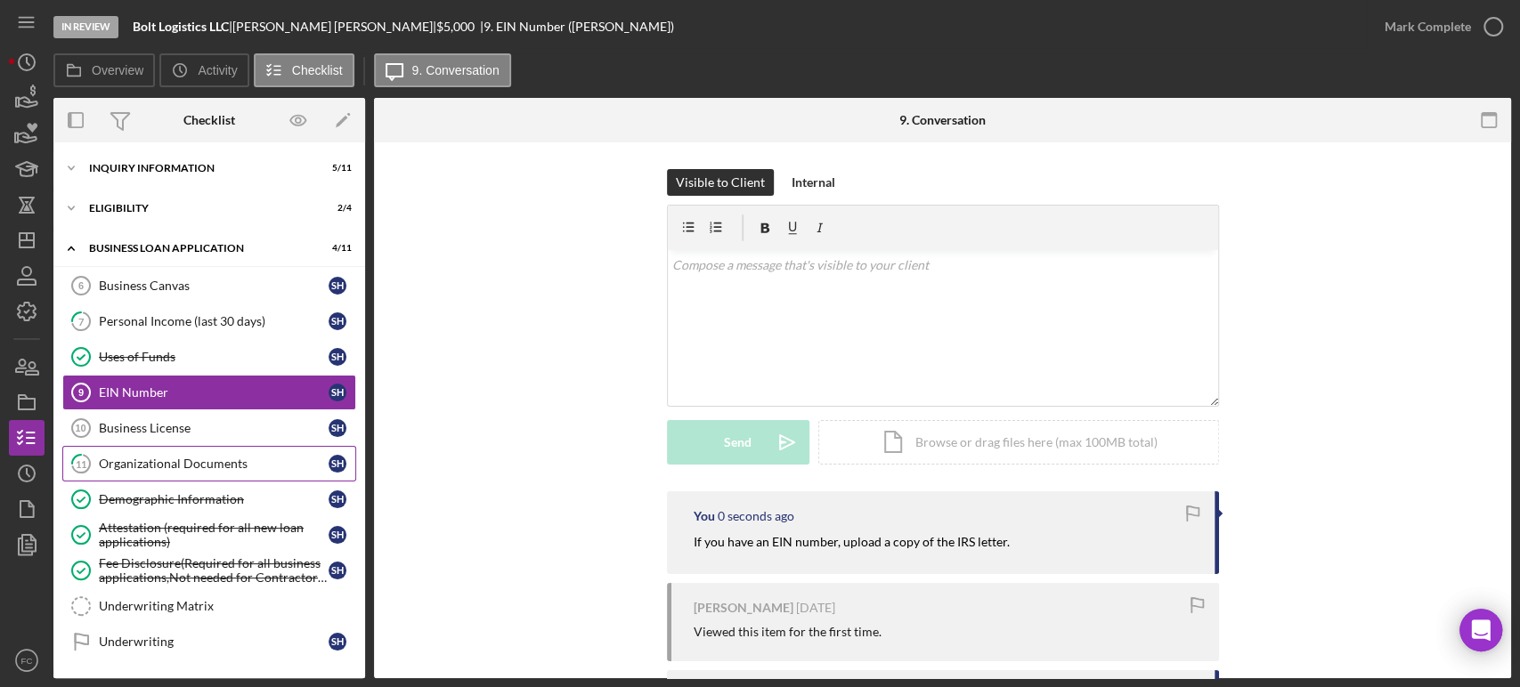
click at [127, 462] on div "Organizational Documents" at bounding box center [214, 464] width 230 height 14
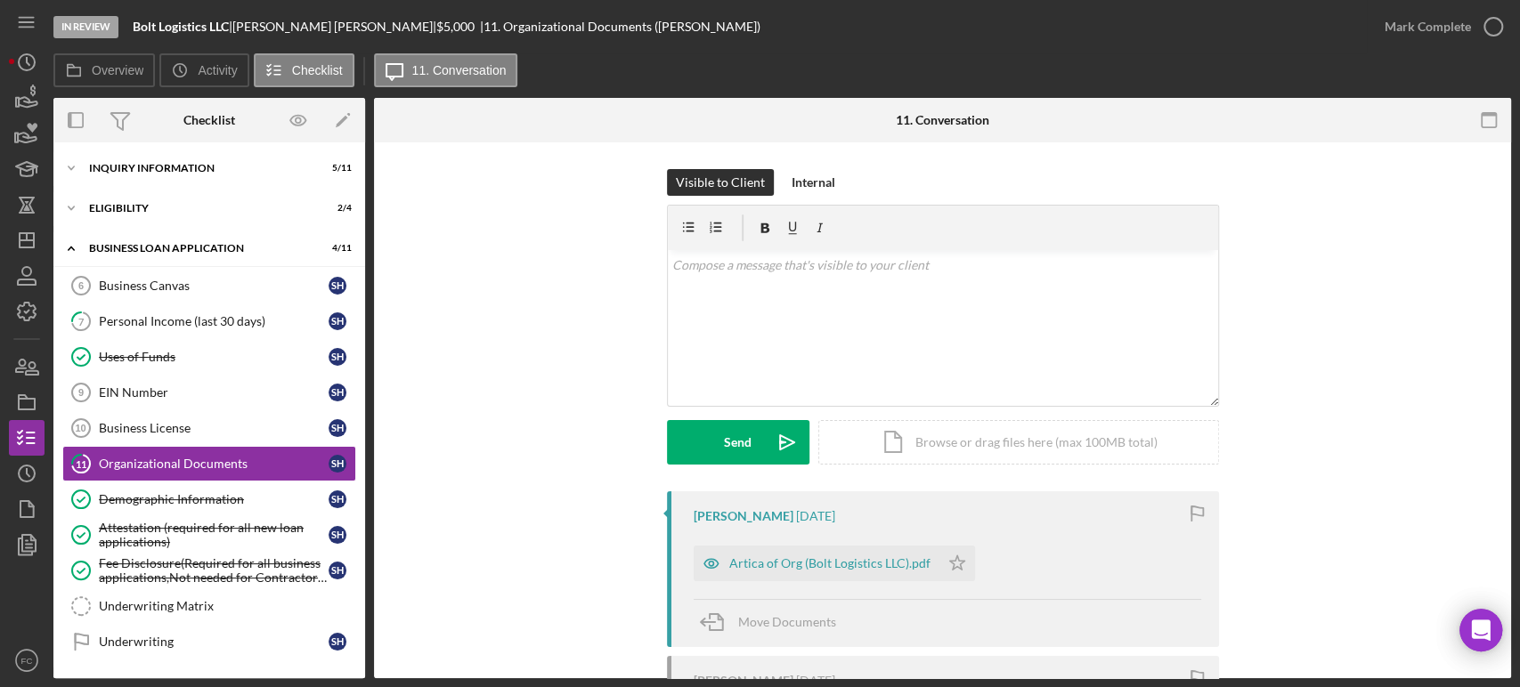
scroll to position [99, 0]
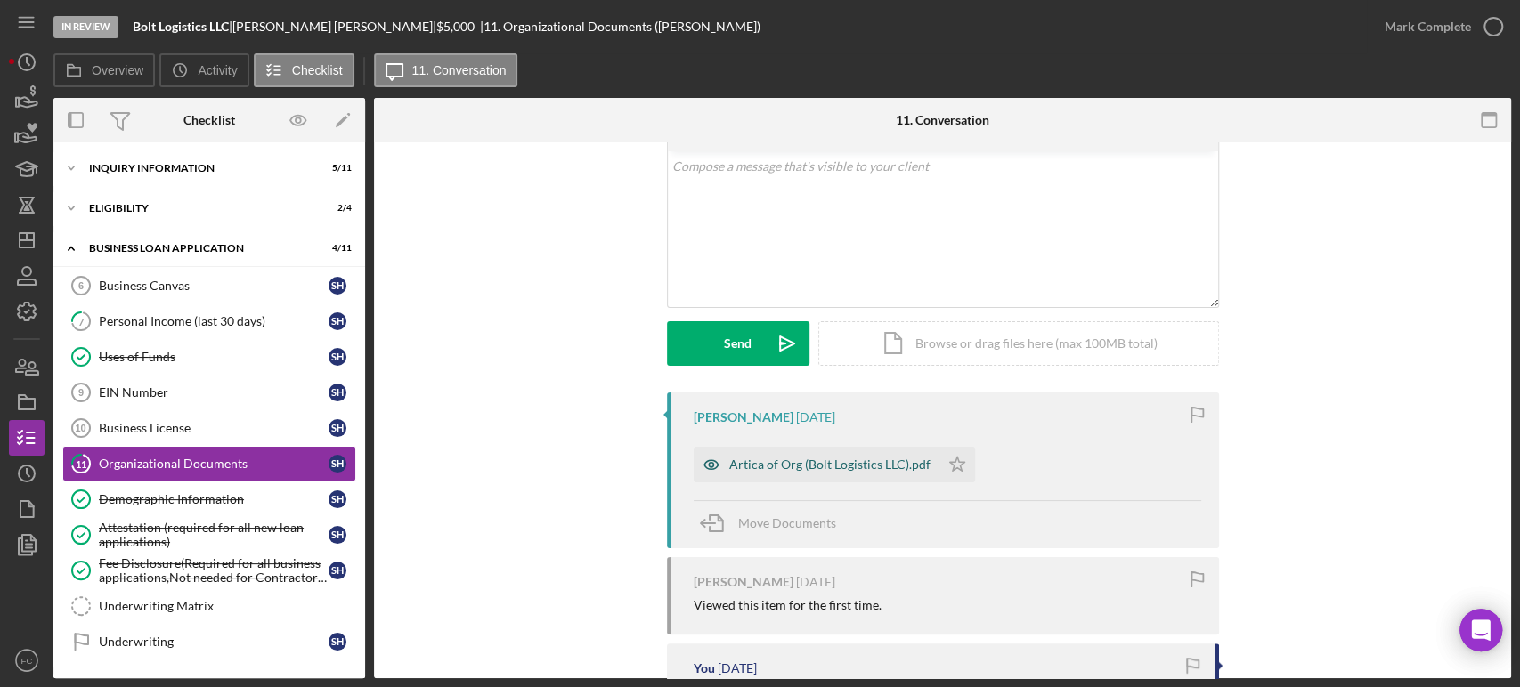
click at [767, 463] on div "Artica of Org (Bolt Logistics LLC).pdf" at bounding box center [829, 465] width 201 height 14
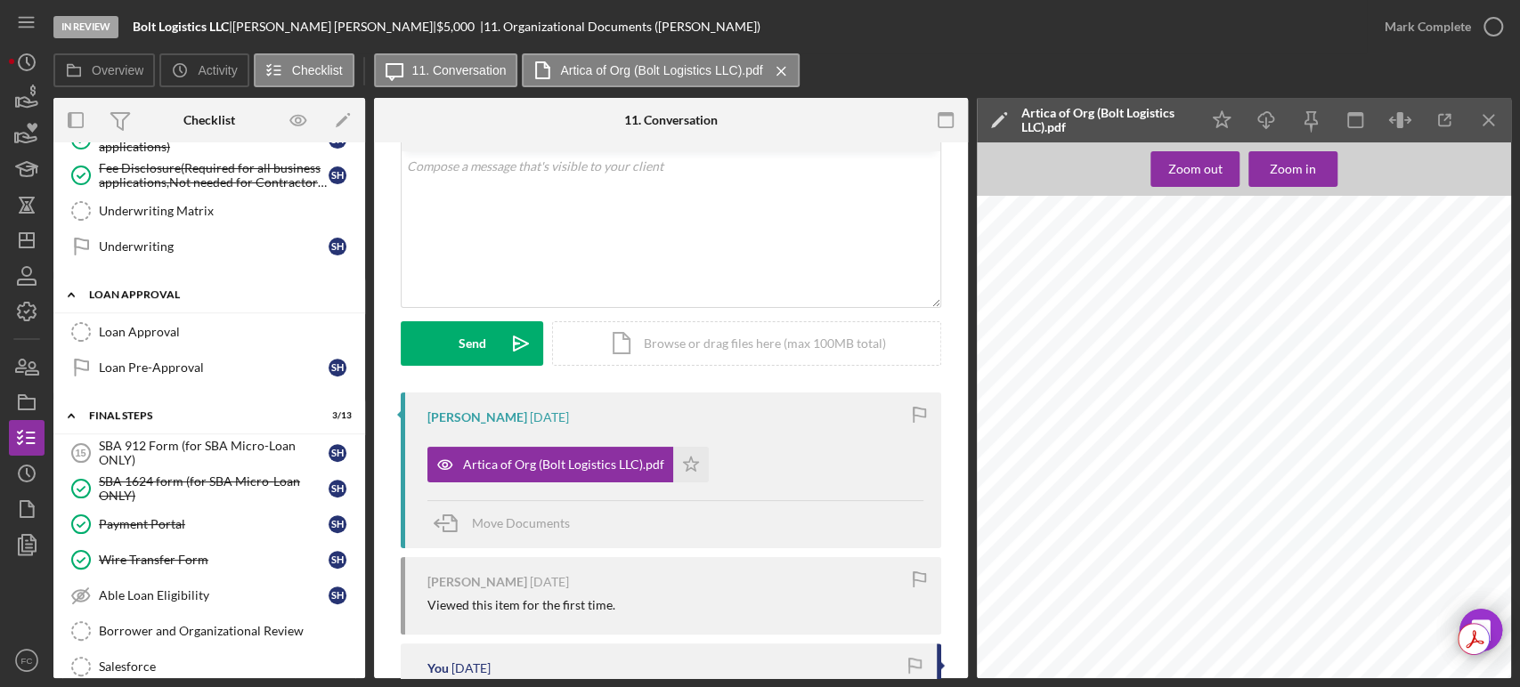
scroll to position [494, 0]
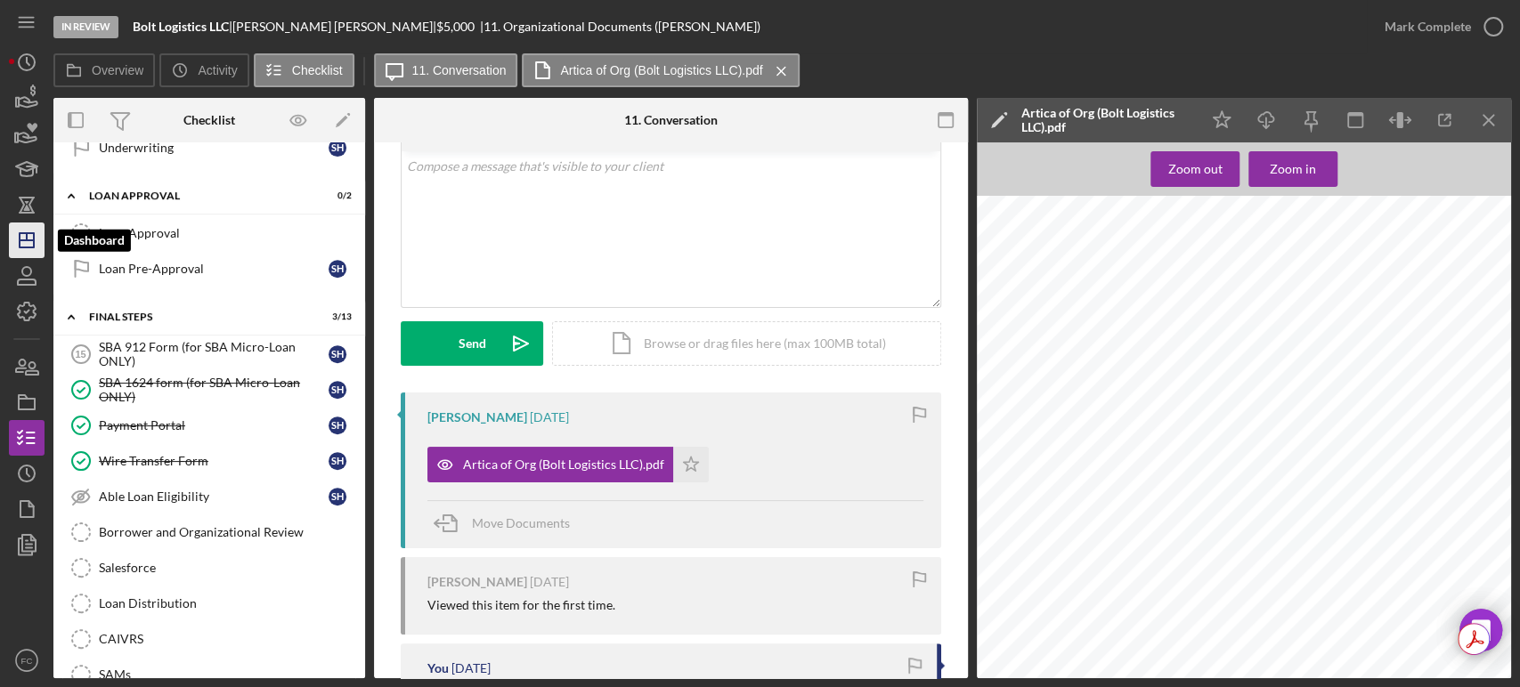
click at [23, 243] on icon "Icon/Dashboard" at bounding box center [26, 240] width 45 height 45
